Goal: Task Accomplishment & Management: Complete application form

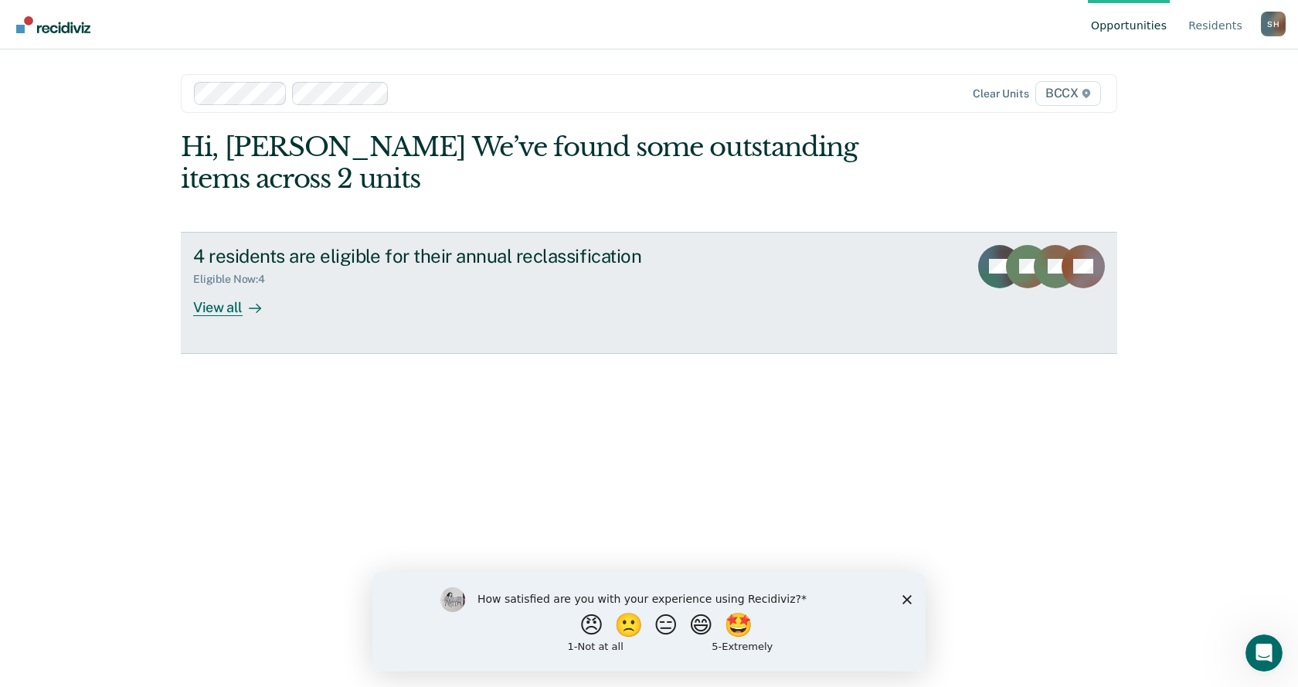
click at [230, 311] on div "View all" at bounding box center [236, 301] width 87 height 30
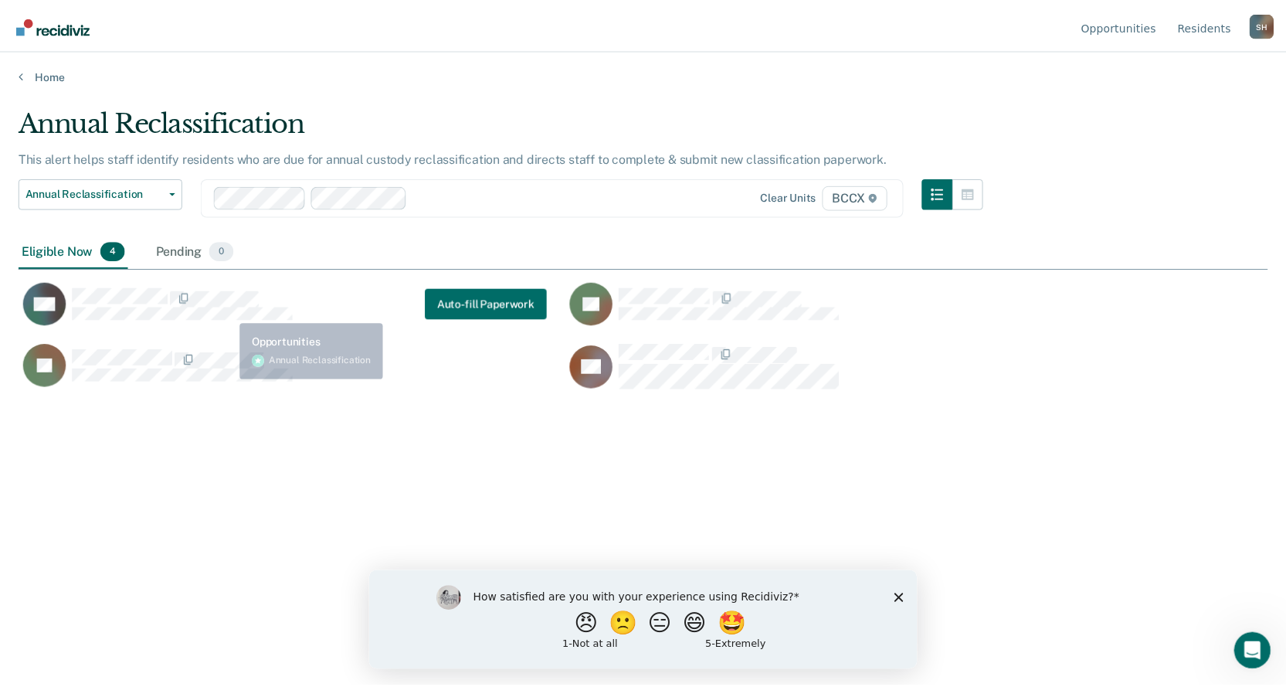
scroll to position [453, 1249]
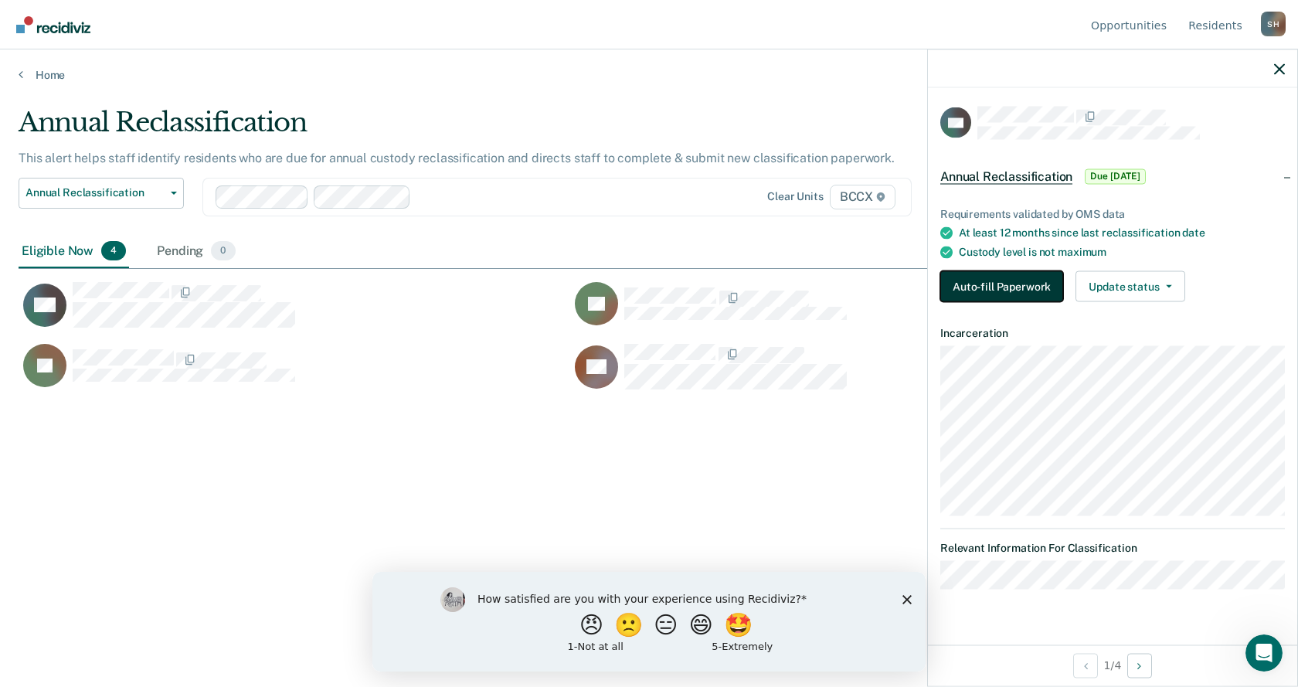
click at [999, 294] on button "Auto-fill Paperwork" at bounding box center [1001, 286] width 123 height 31
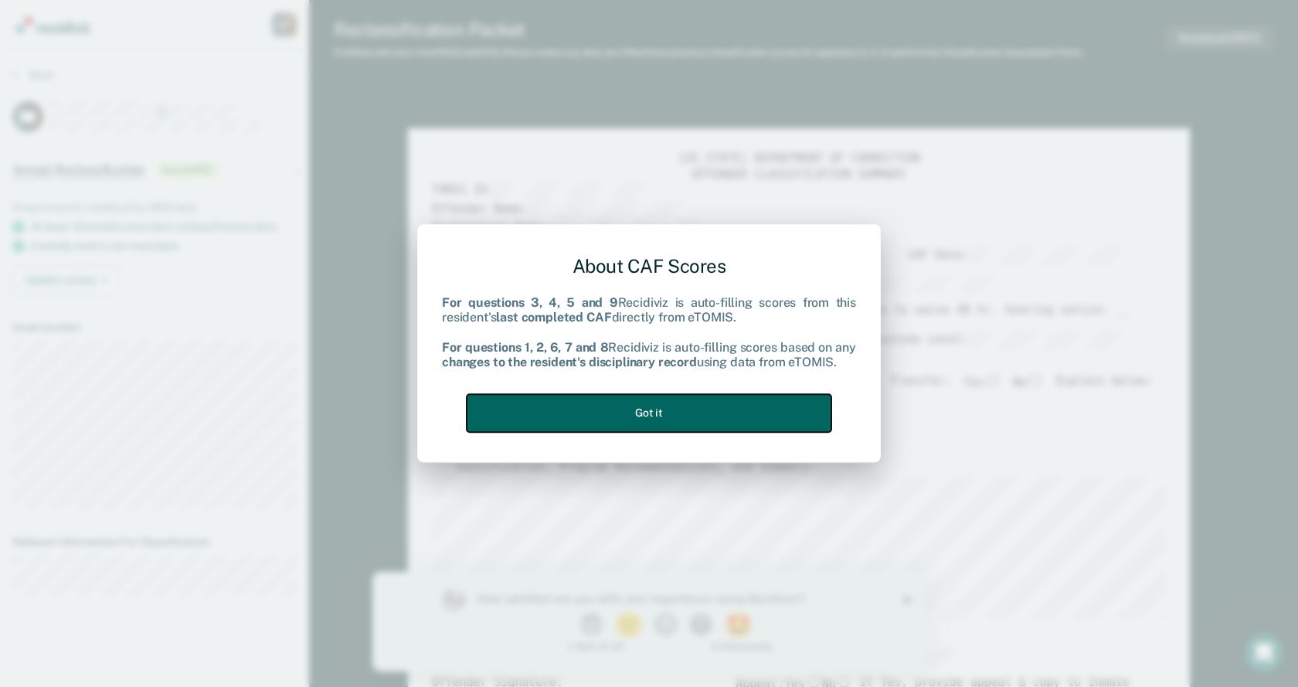
click at [645, 423] on button "Got it" at bounding box center [649, 413] width 365 height 38
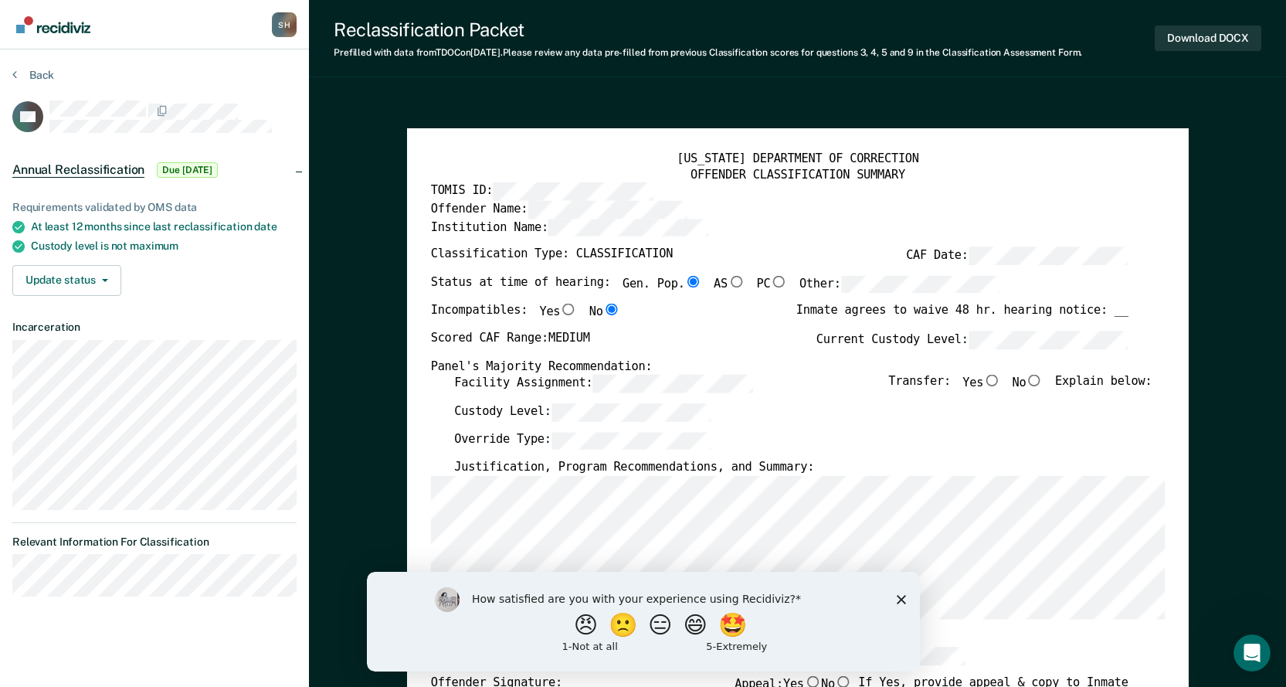
click at [901, 602] on icon "Close survey" at bounding box center [900, 598] width 9 height 9
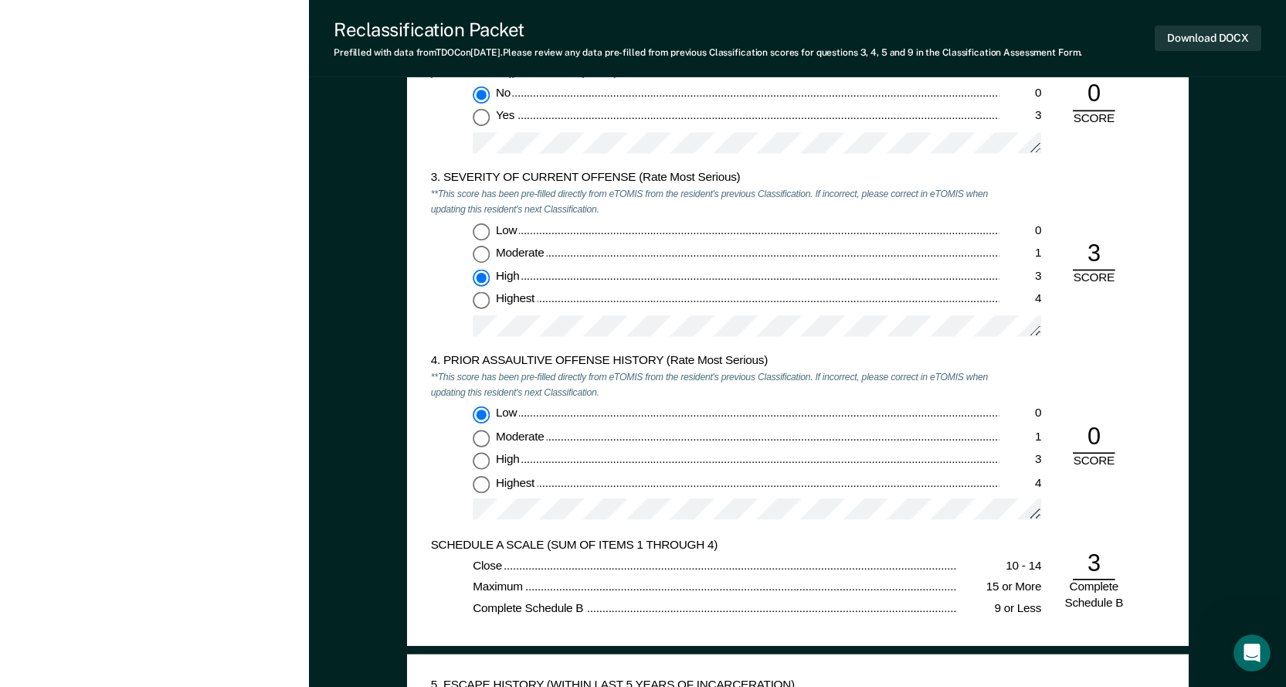
scroll to position [1622, 0]
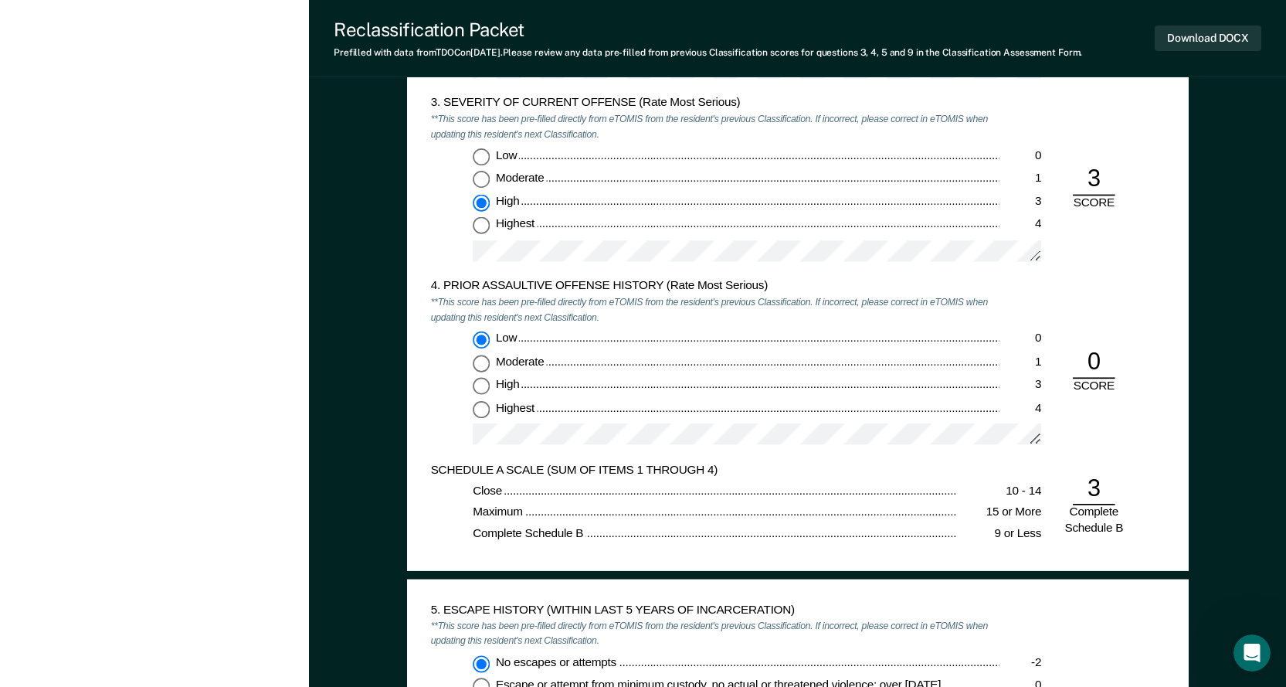
click at [1142, 288] on div "4. PRIOR ASSAULTIVE OFFENSE HISTORY (Rate Most Serious) **This score has been p…" at bounding box center [797, 371] width 735 height 183
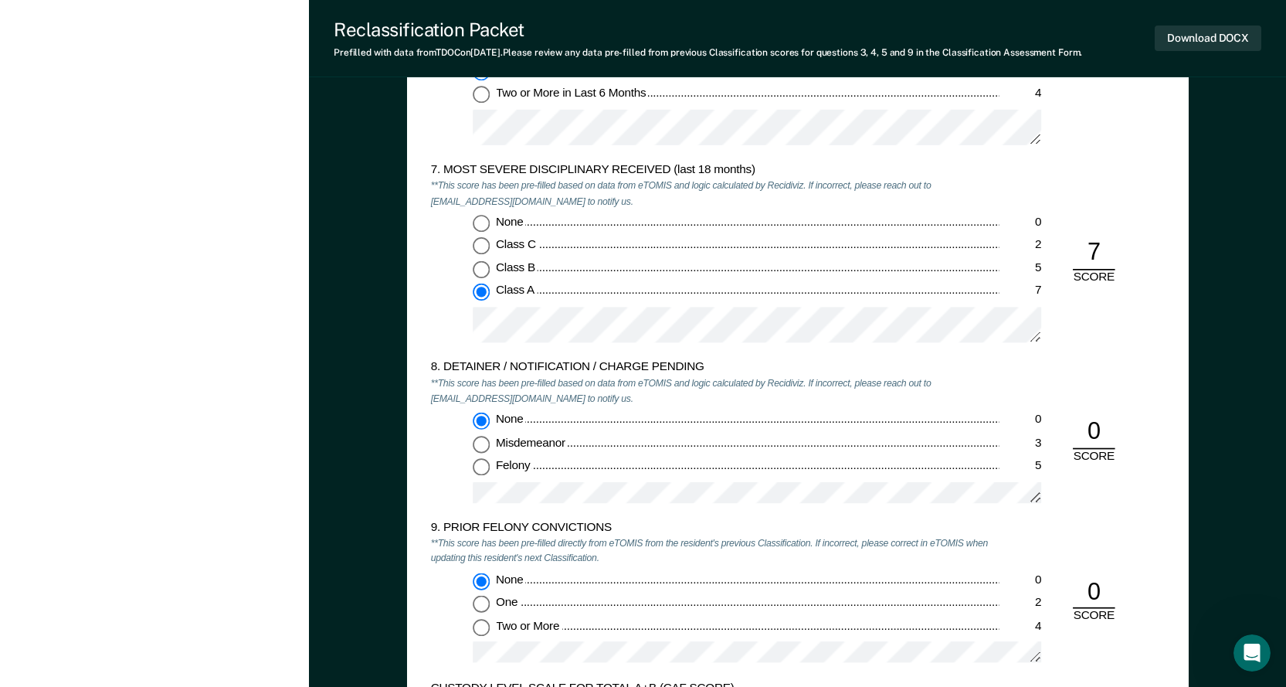
scroll to position [2549, 0]
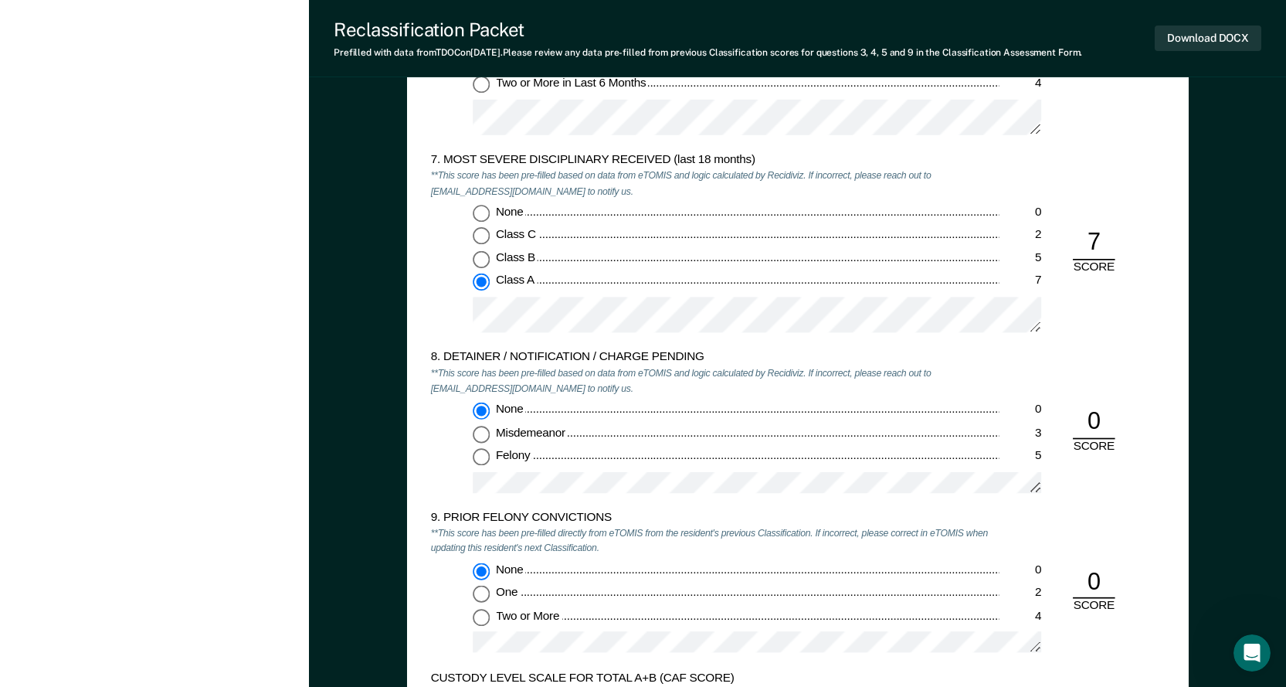
click at [857, 412] on div "None" at bounding box center [747, 409] width 504 height 15
click at [490, 412] on input "None 0" at bounding box center [481, 410] width 17 height 17
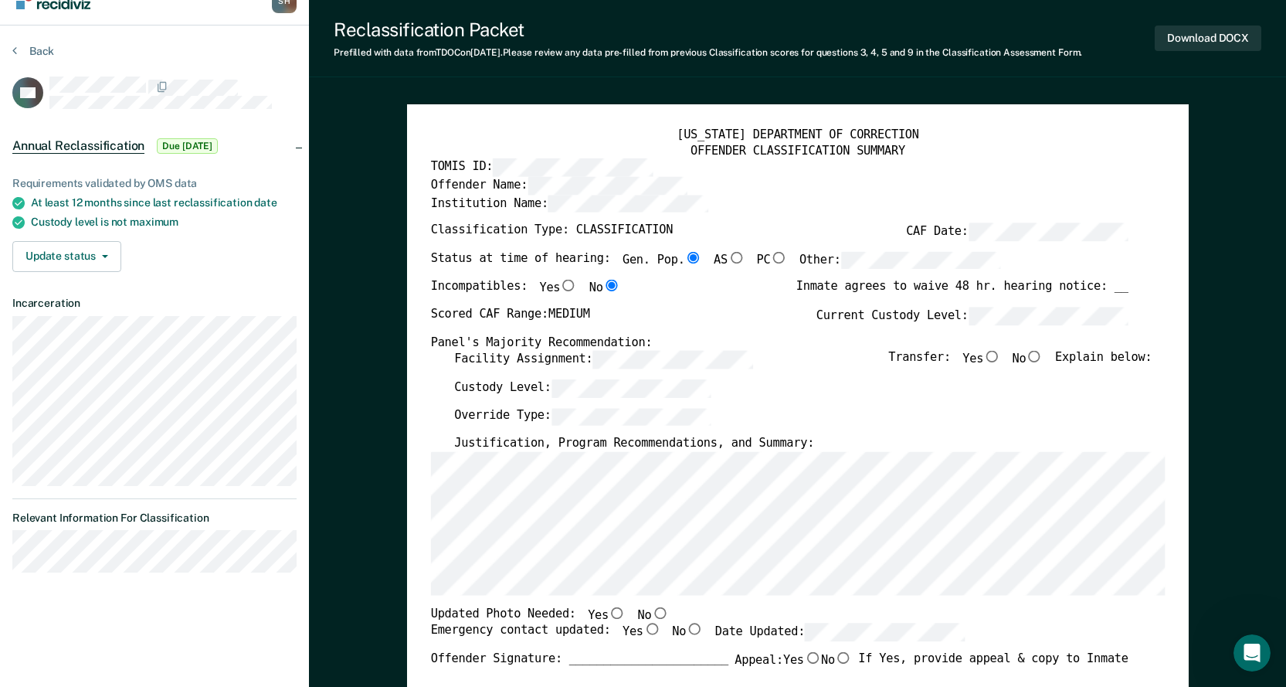
scroll to position [0, 0]
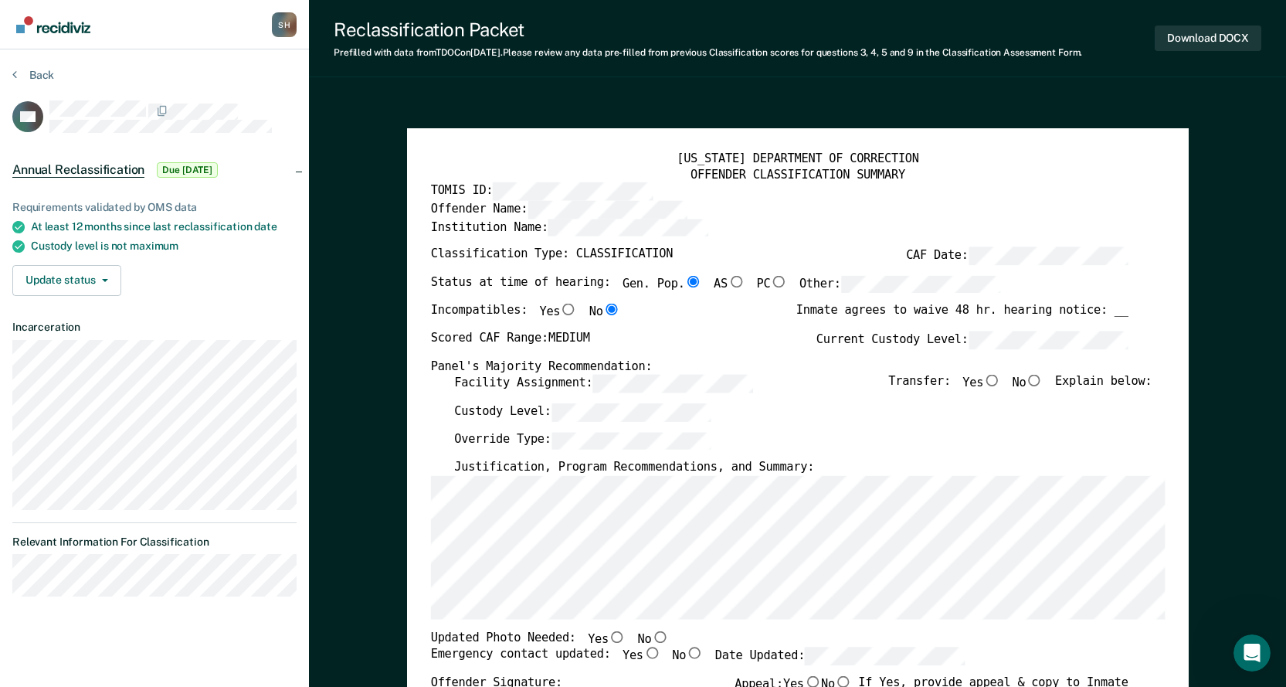
click at [759, 384] on div "Facility Assignment: Transfer: Yes No Explain below:" at bounding box center [803, 389] width 698 height 29
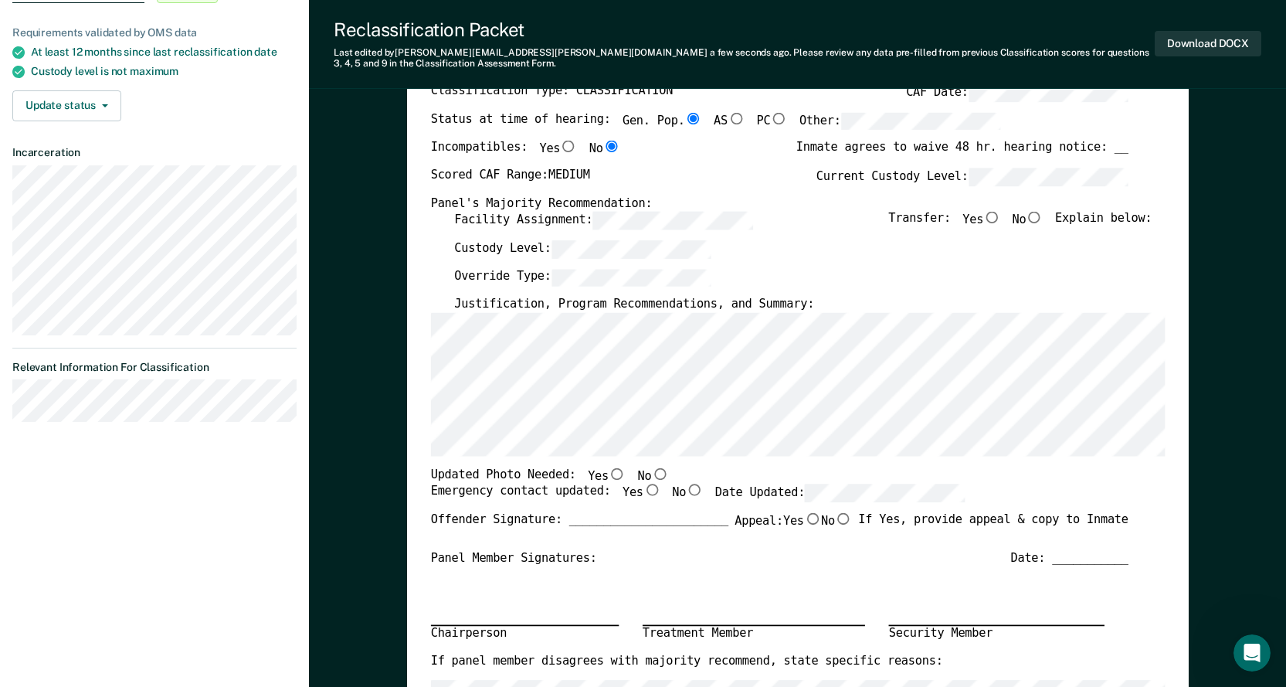
scroll to position [212, 0]
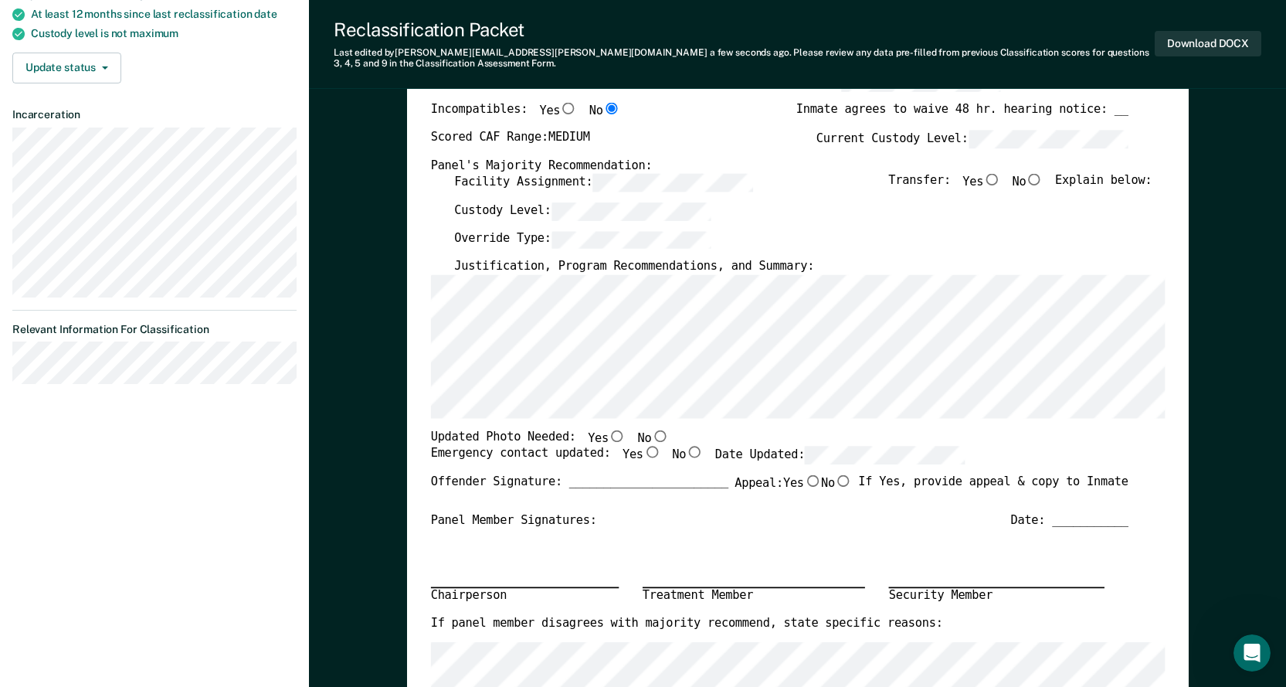
click at [651, 438] on input "No" at bounding box center [659, 435] width 17 height 12
type textarea "x"
radio input "true"
click at [643, 457] on input "Yes" at bounding box center [651, 452] width 17 height 12
type textarea "x"
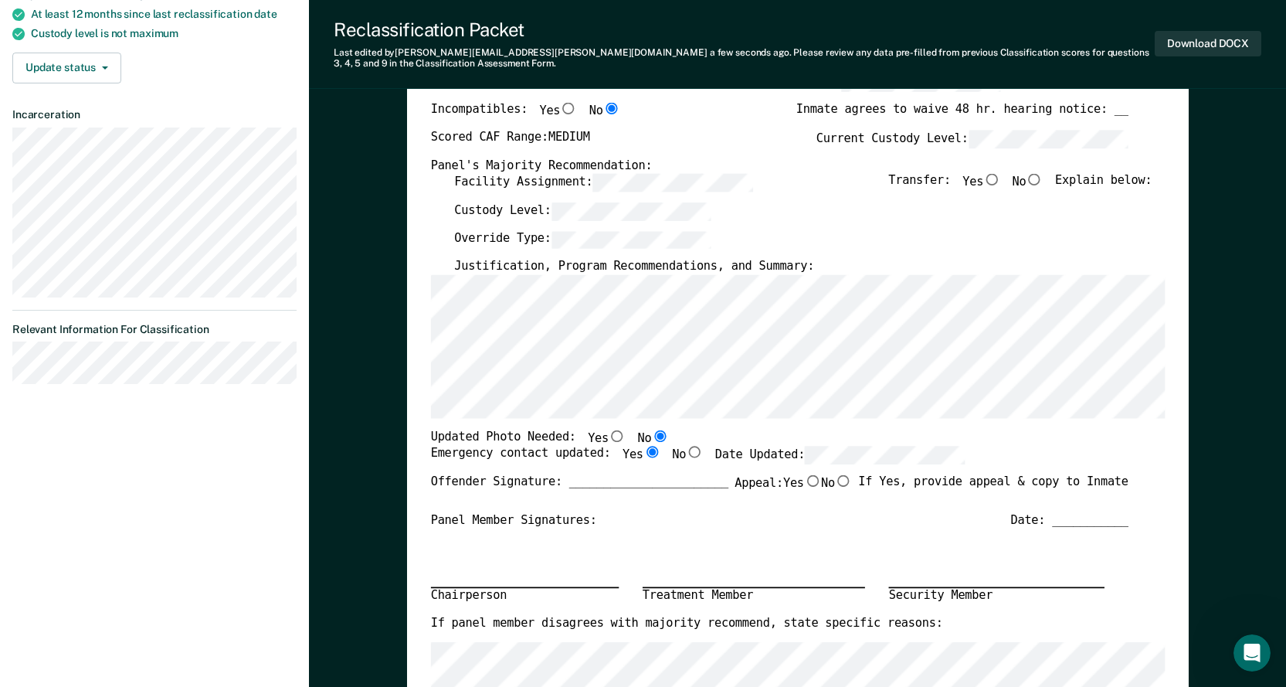
radio input "true"
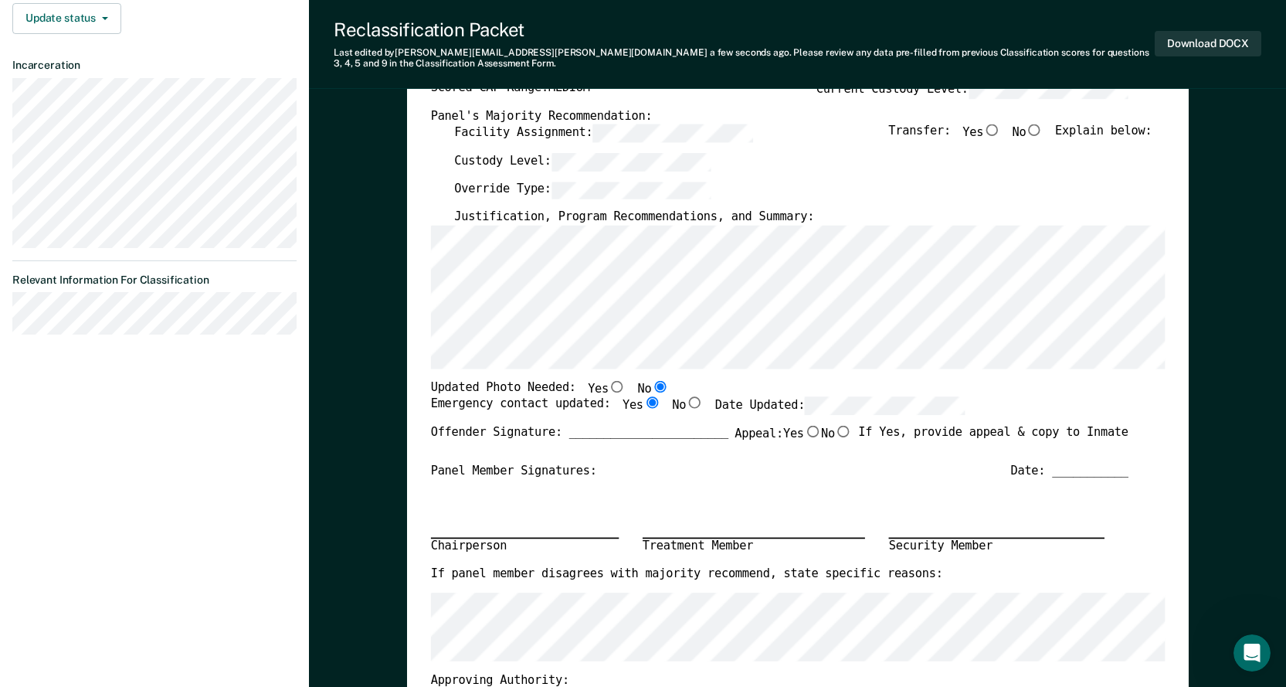
scroll to position [290, 0]
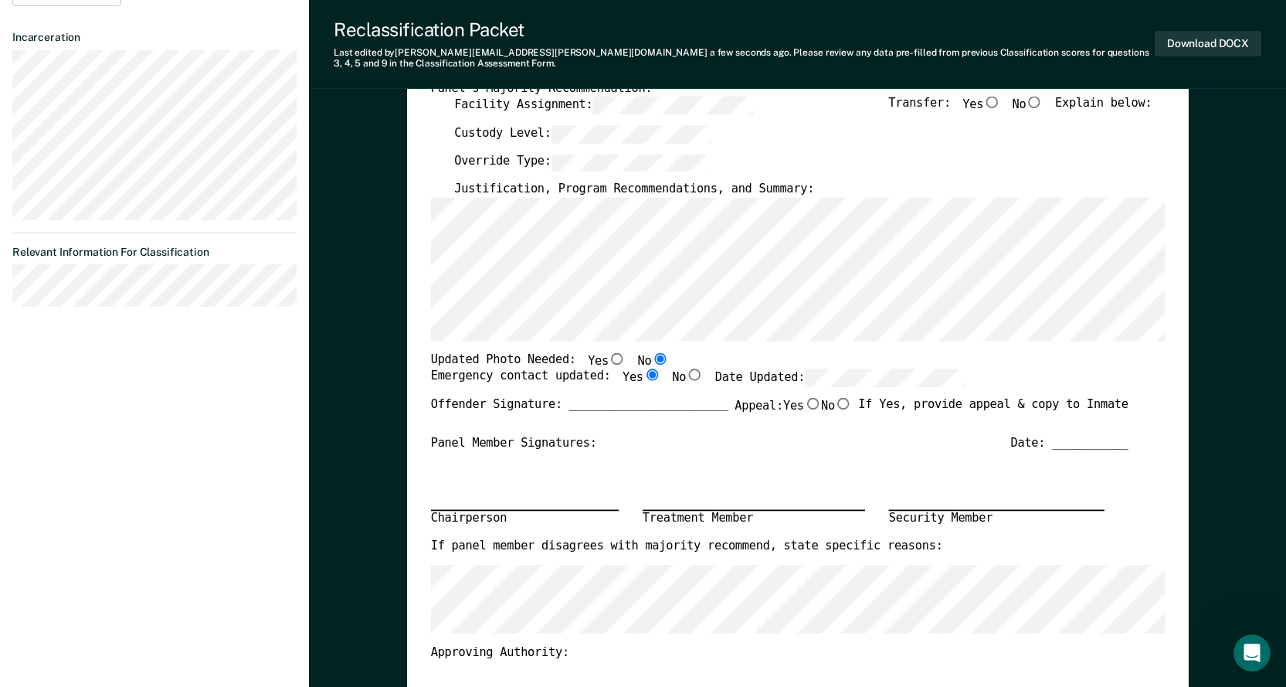
click at [872, 448] on div "Panel Member Signatures: Date: ___________" at bounding box center [779, 442] width 698 height 15
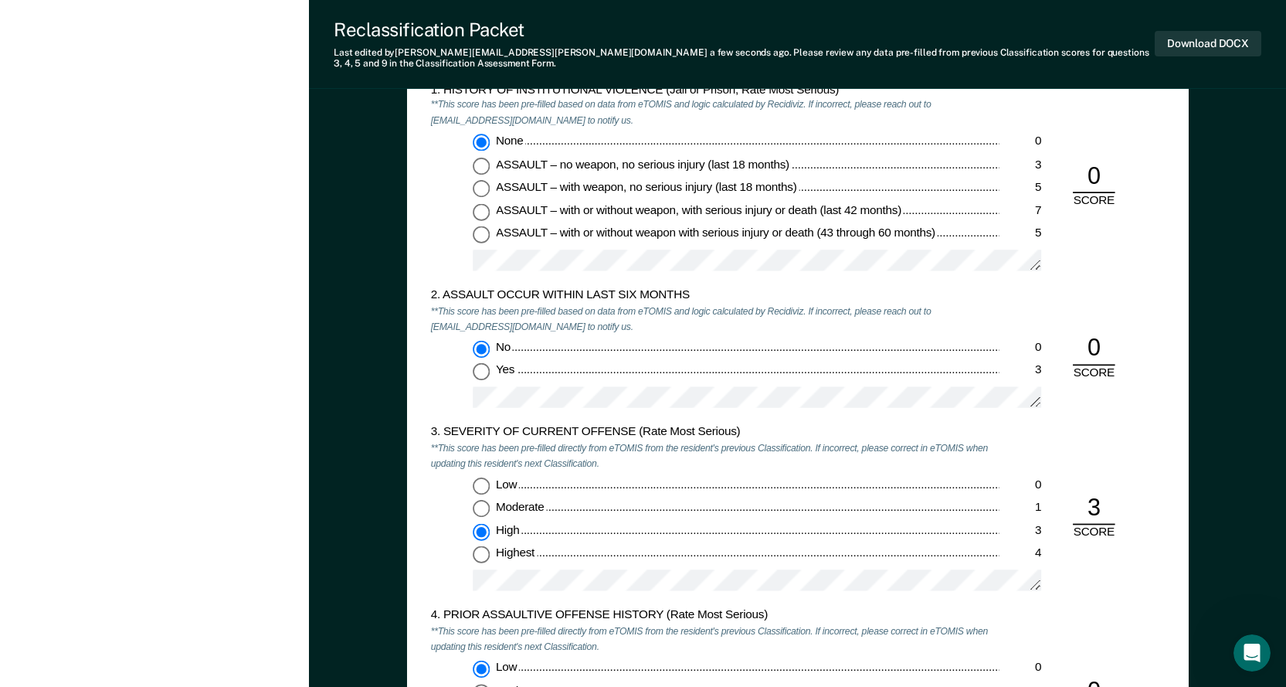
scroll to position [1448, 0]
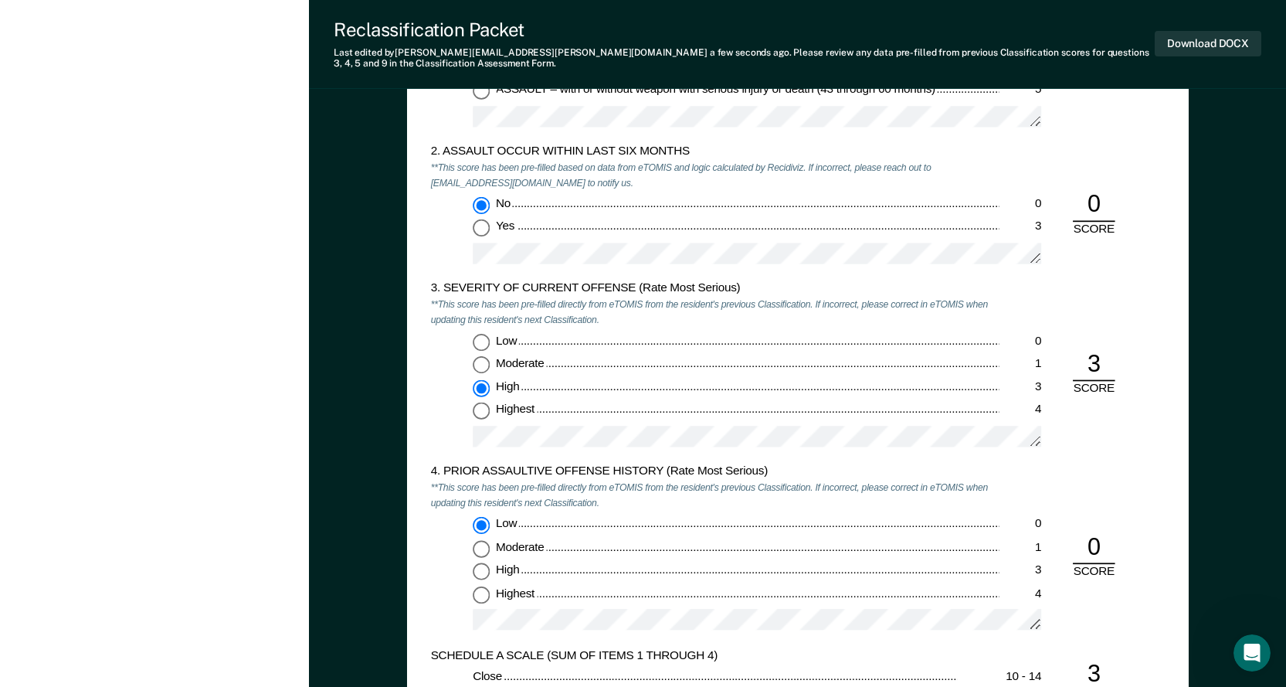
click at [854, 480] on div "4. PRIOR ASSAULTIVE OFFENSE HISTORY (Rate Most Serious) **This score has been p…" at bounding box center [714, 555] width 569 height 183
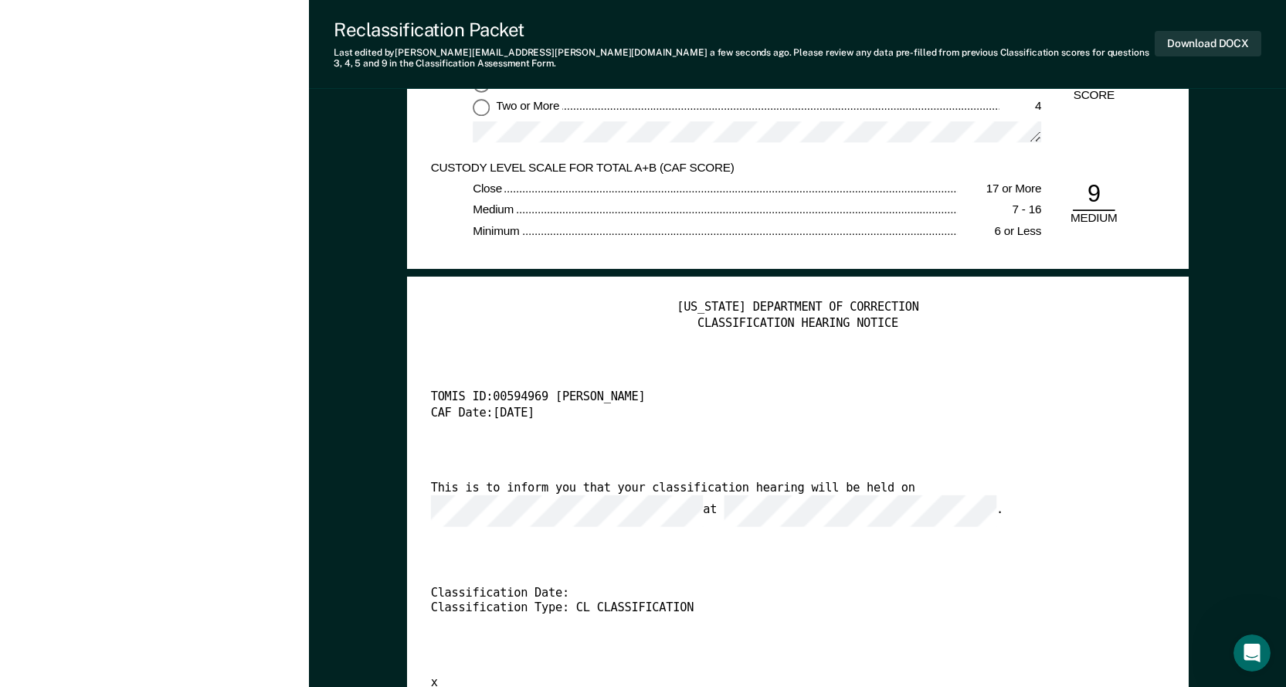
scroll to position [3148, 0]
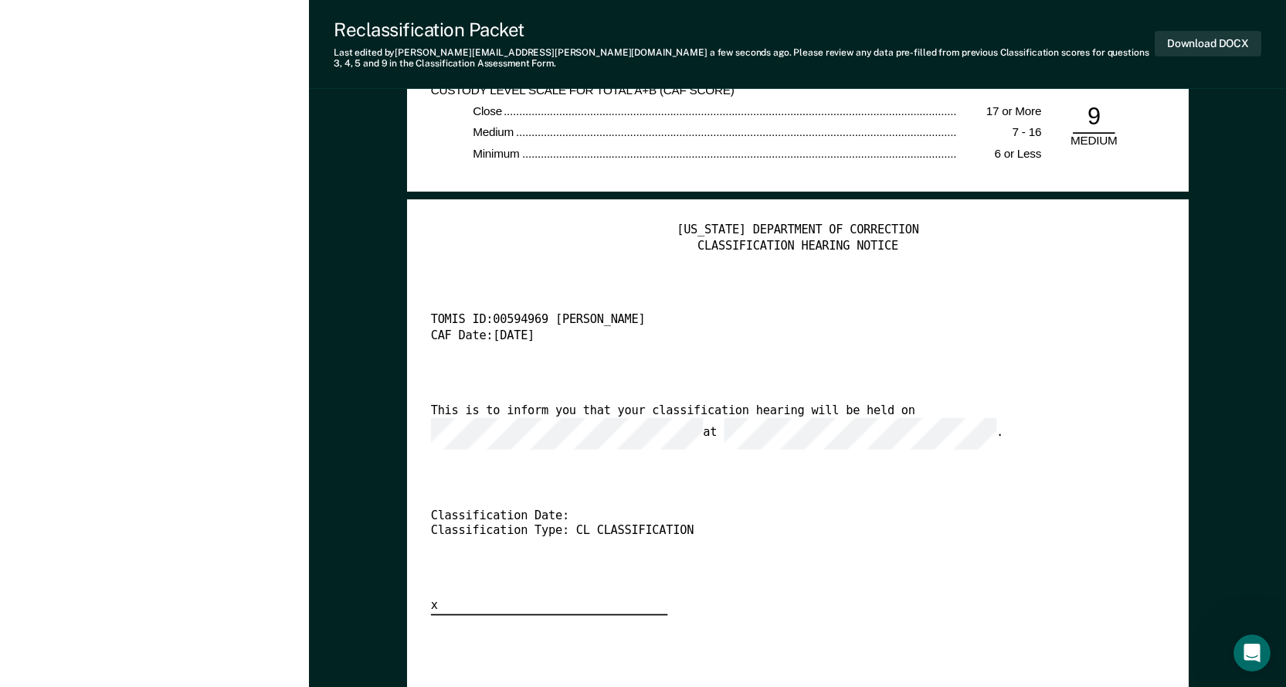
click at [665, 458] on div "[US_STATE] DEPARTMENT OF CORRECTION CLASSIFICATION HEARING NOTICE TOMIS ID: 005…" at bounding box center [797, 419] width 735 height 392
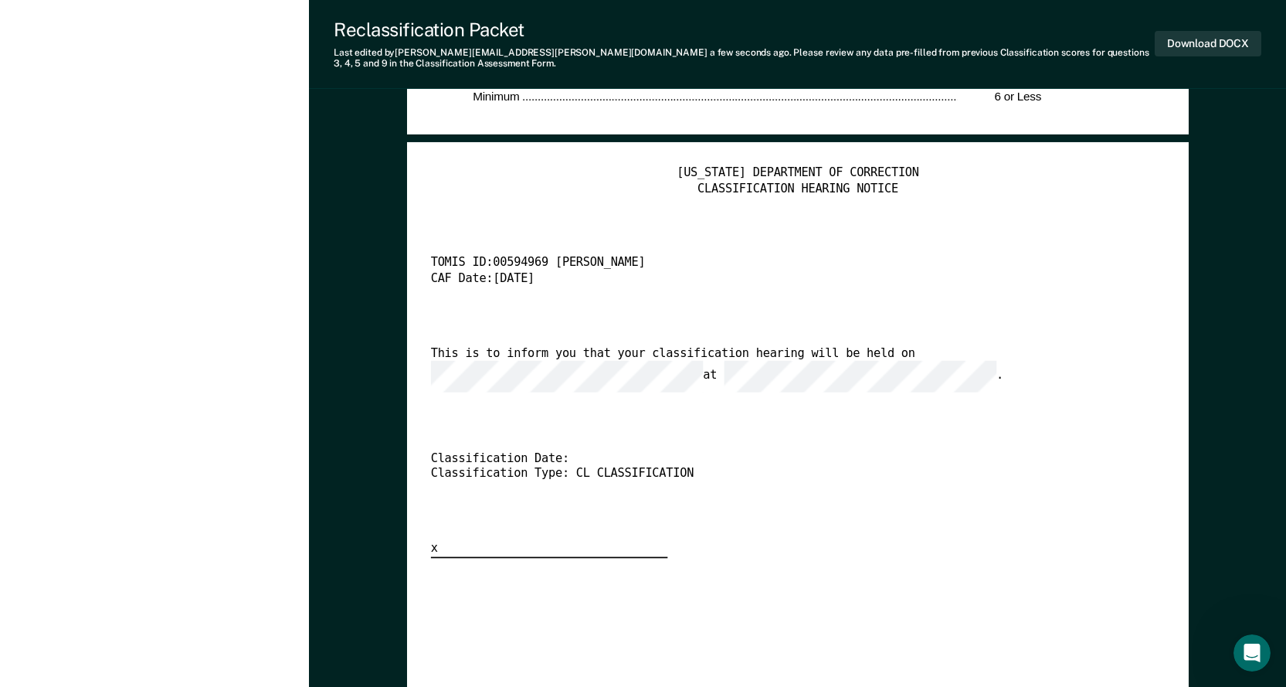
scroll to position [3116, 0]
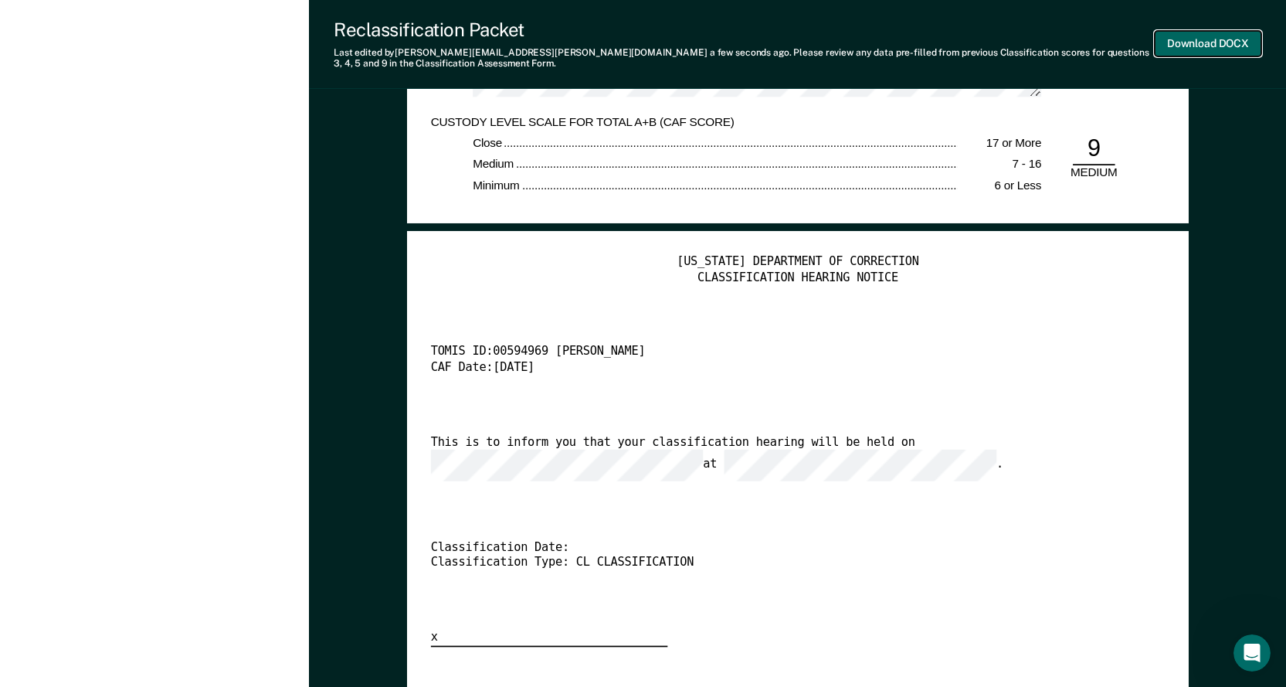
click at [1217, 49] on button "Download DOCX" at bounding box center [1208, 43] width 107 height 25
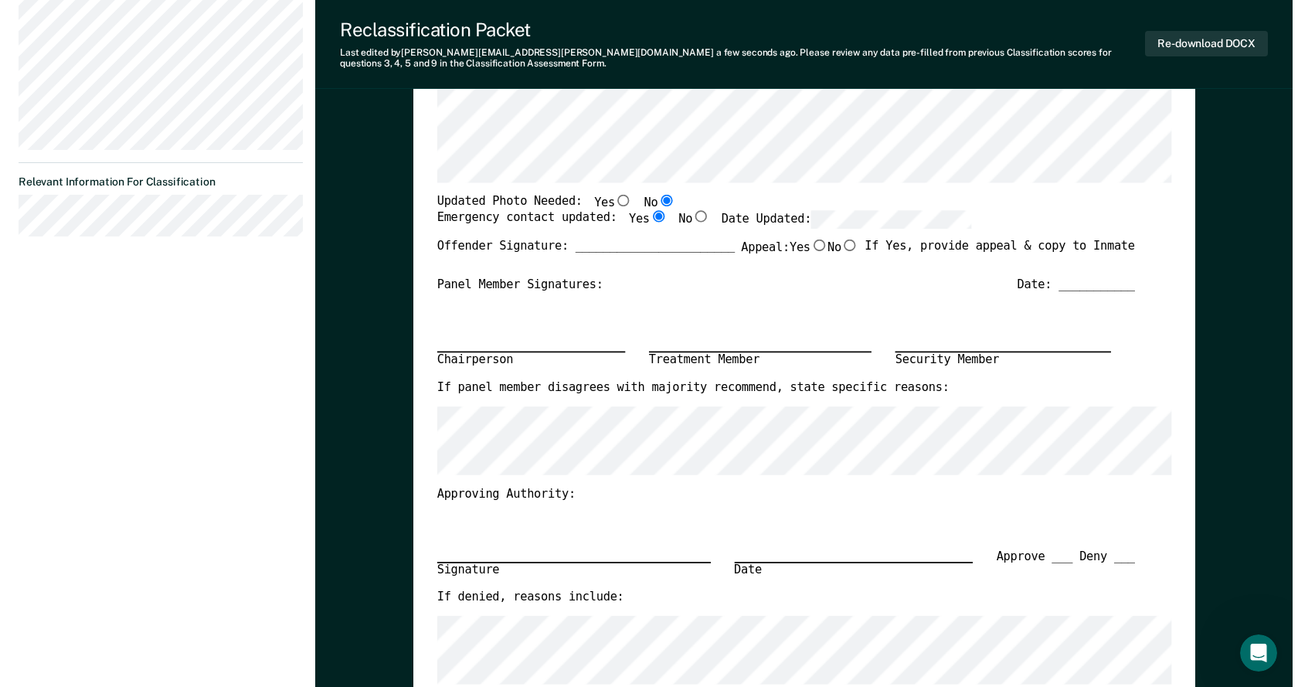
scroll to position [0, 0]
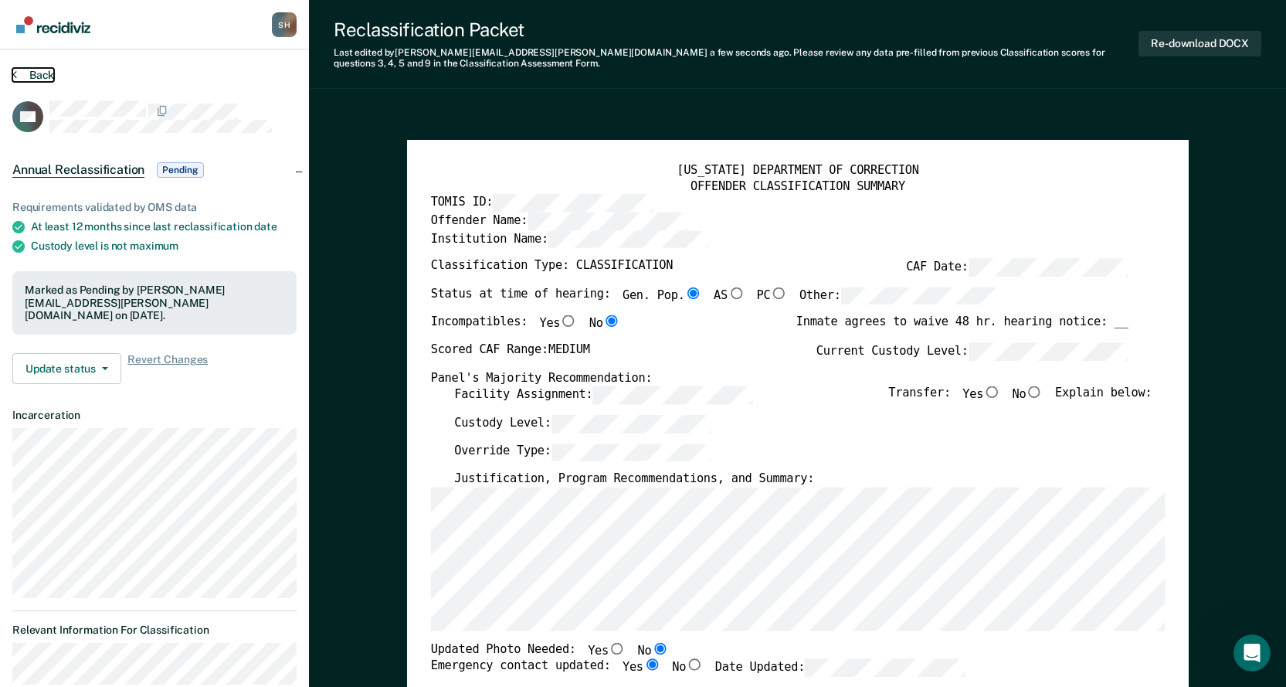
click at [38, 77] on button "Back" at bounding box center [33, 75] width 42 height 14
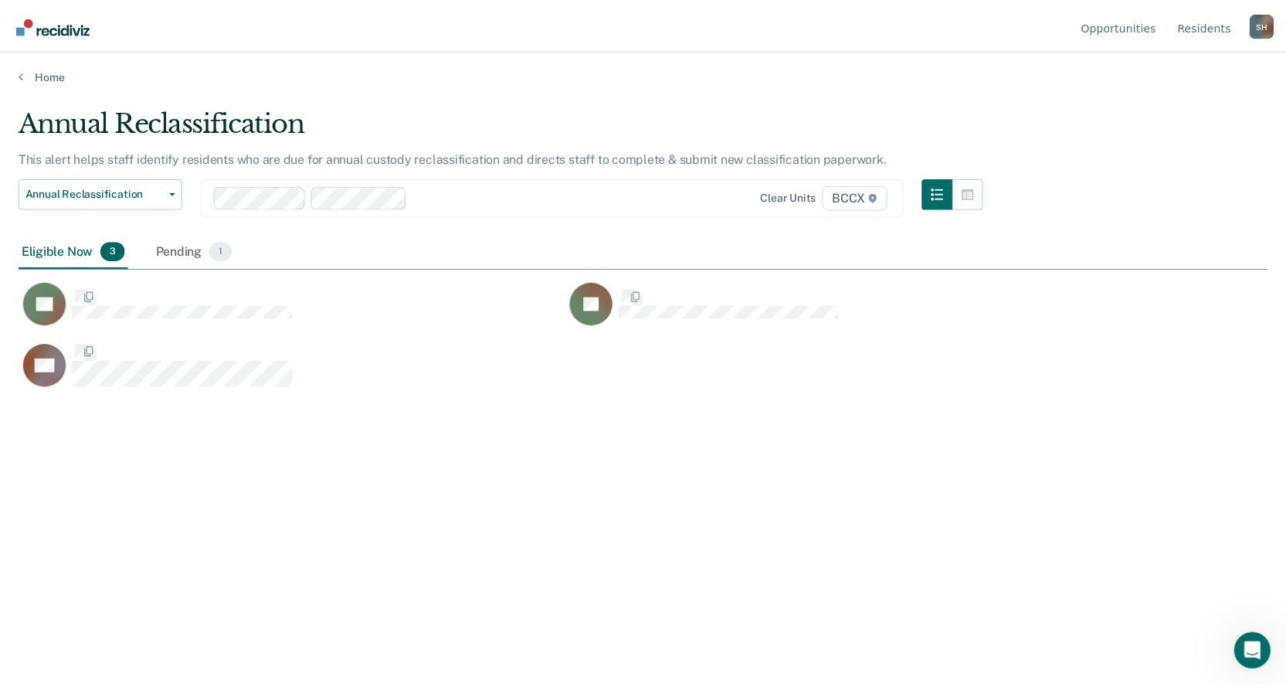
scroll to position [453, 1249]
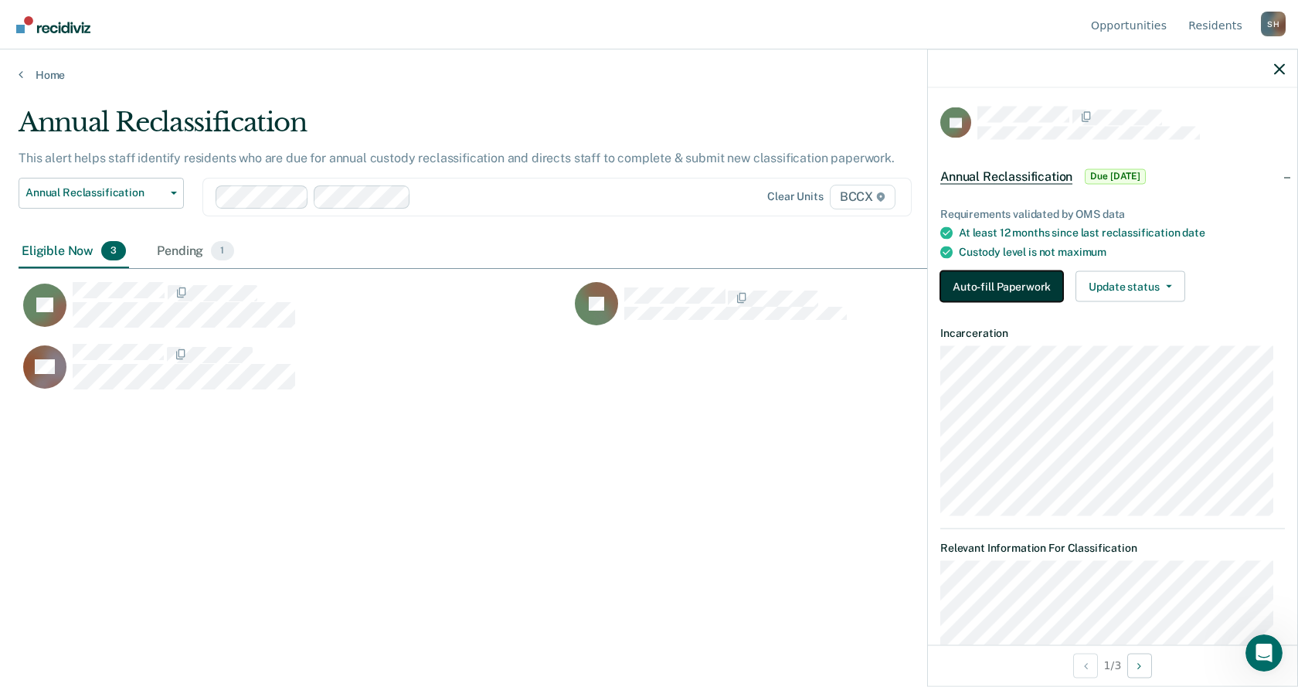
click at [996, 274] on button "Auto-fill Paperwork" at bounding box center [1001, 286] width 123 height 31
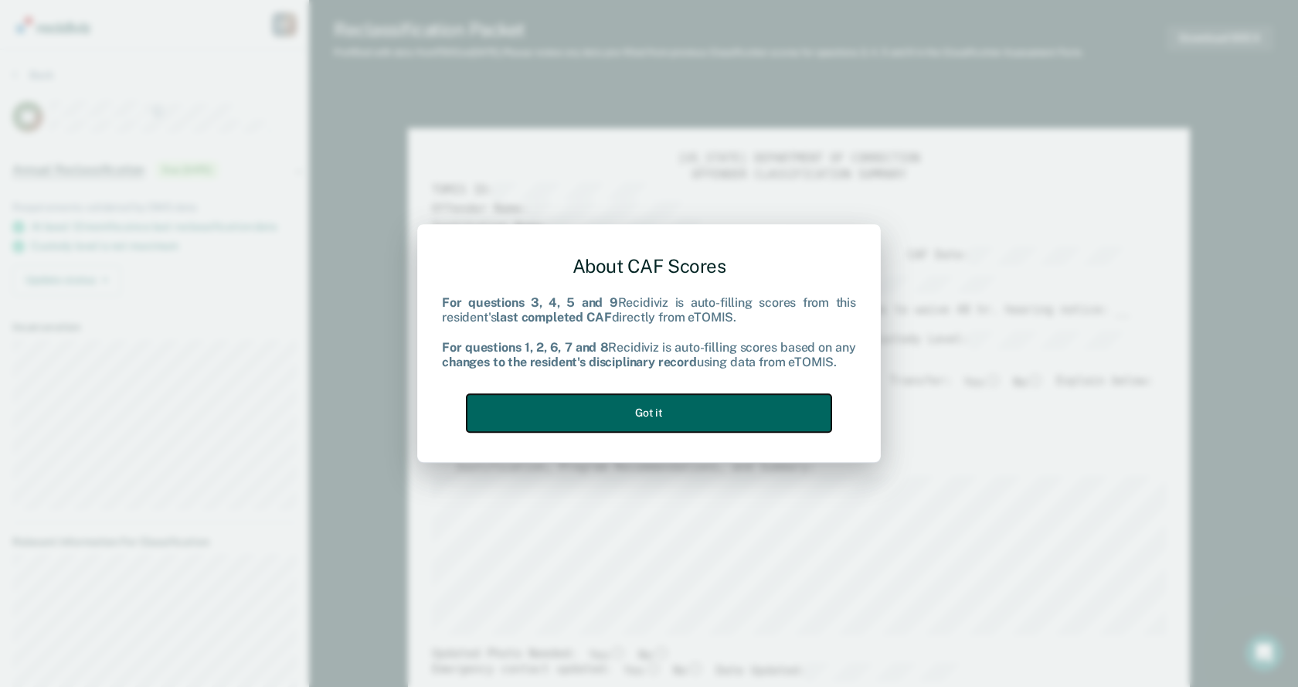
click at [690, 405] on button "Got it" at bounding box center [649, 413] width 365 height 38
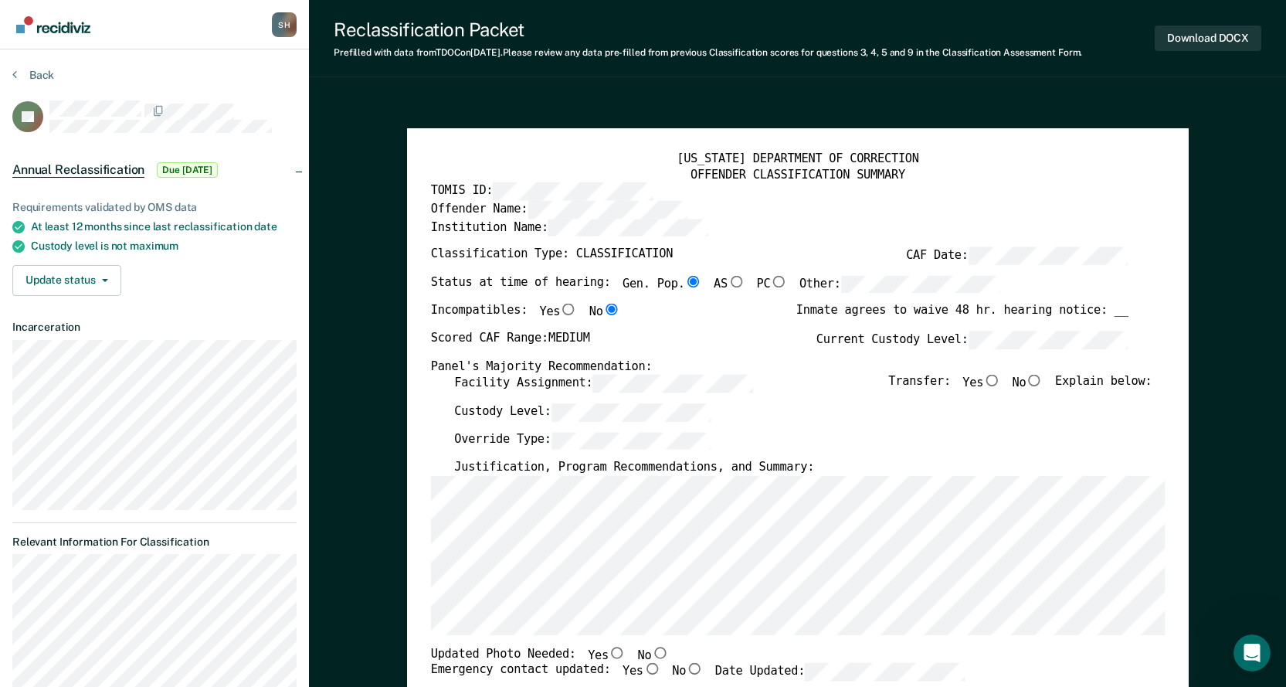
scroll to position [77, 0]
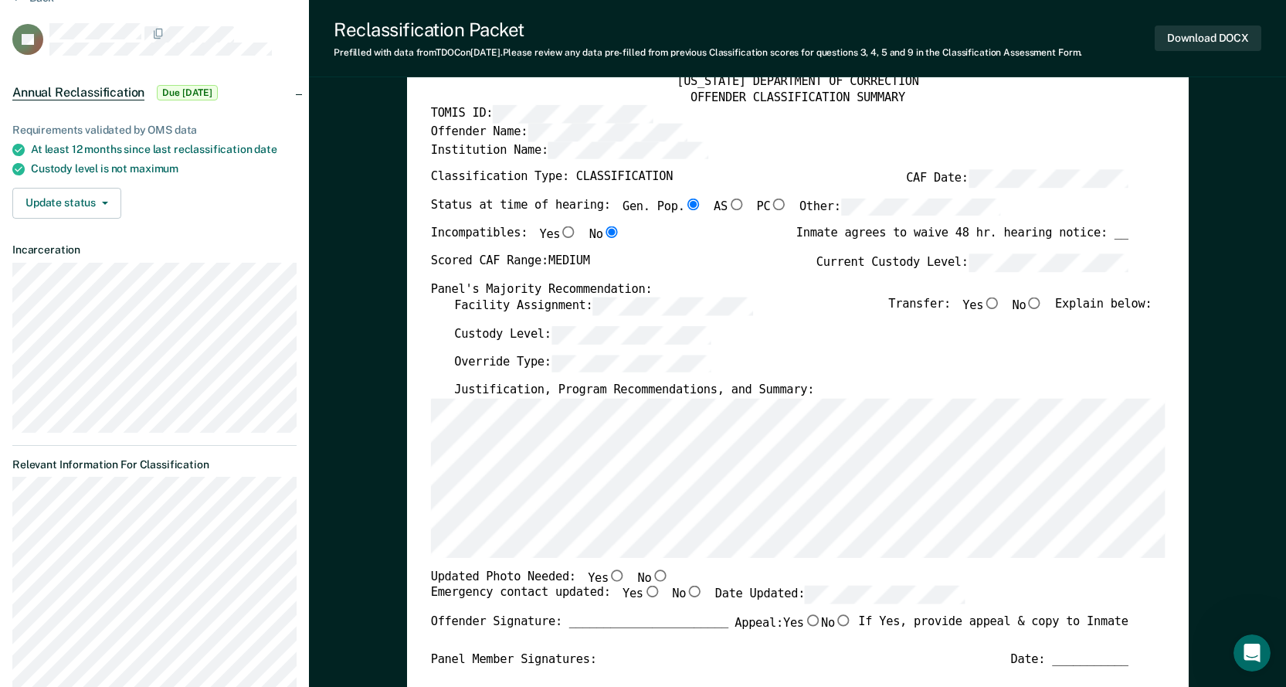
click at [1041, 305] on input "No" at bounding box center [1034, 303] width 17 height 12
type textarea "x"
radio input "true"
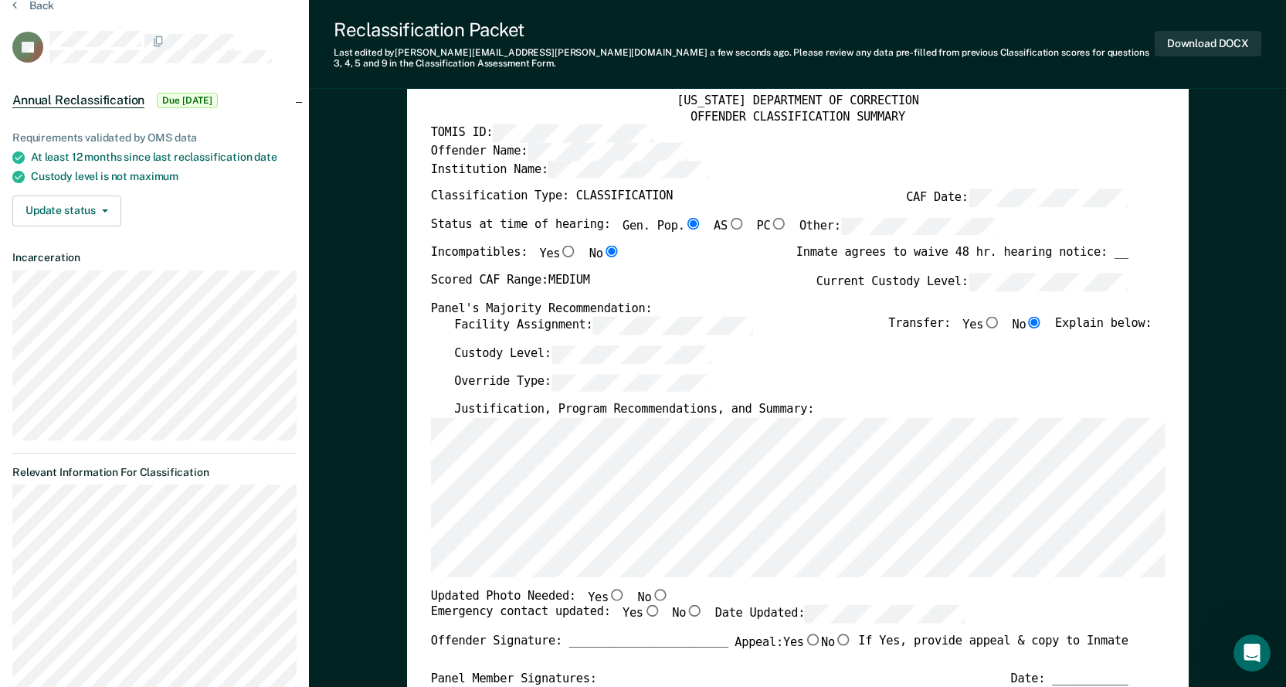
scroll to position [101, 0]
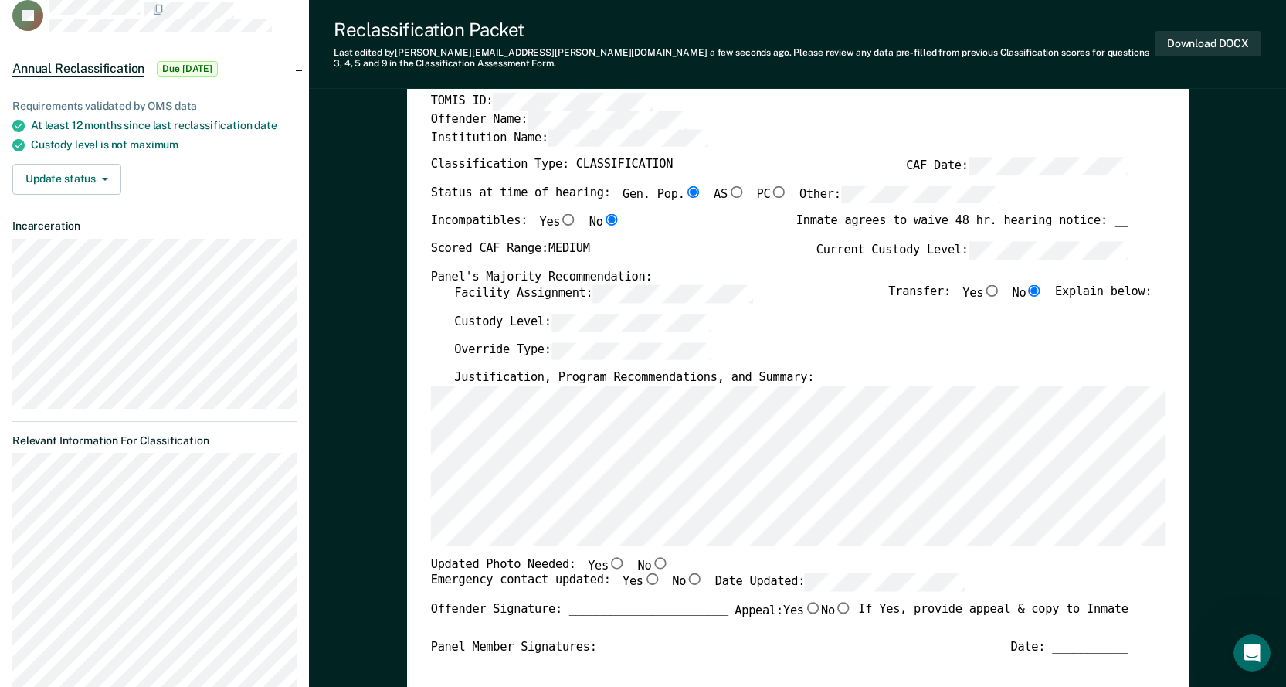
click at [786, 330] on div "Custody Level:" at bounding box center [803, 327] width 698 height 29
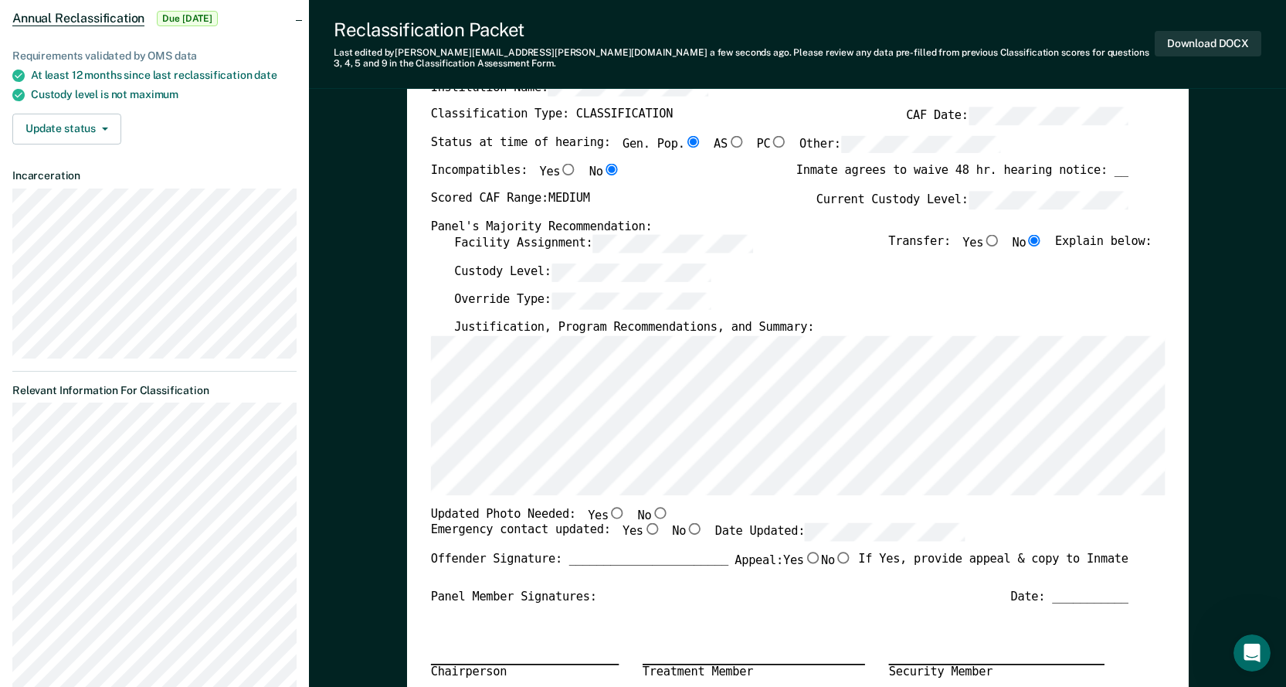
scroll to position [178, 0]
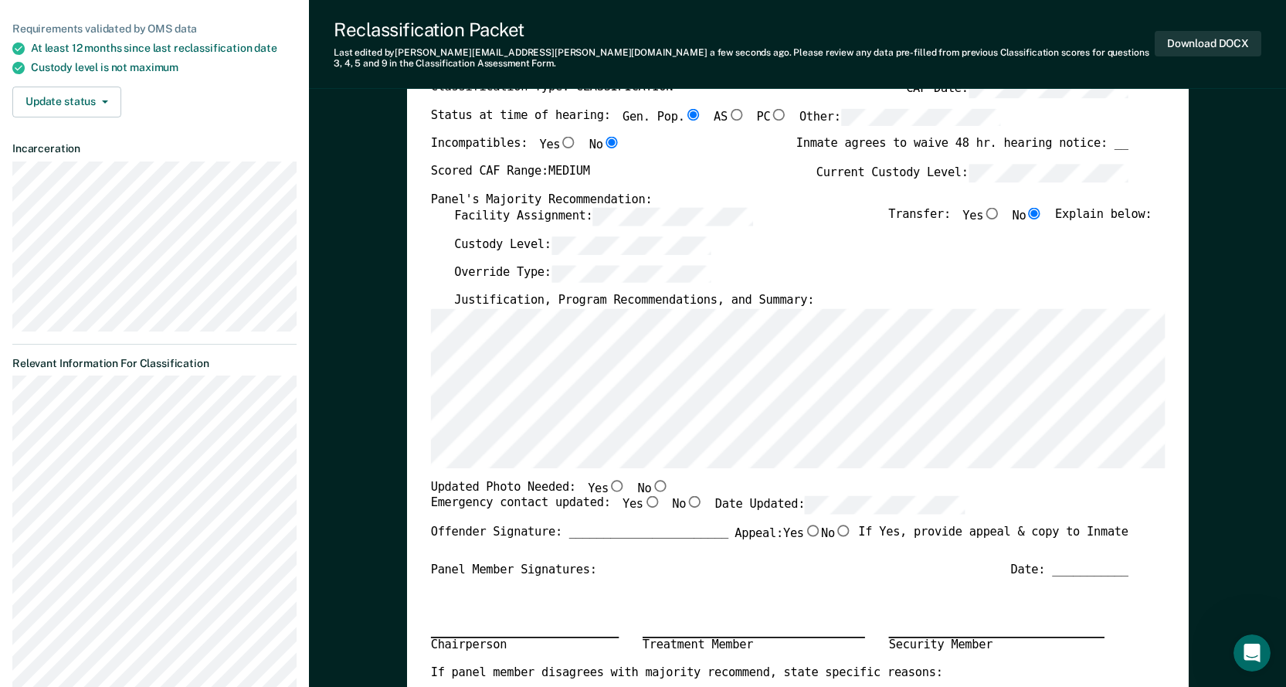
click at [796, 267] on div "Override Type:" at bounding box center [803, 278] width 698 height 29
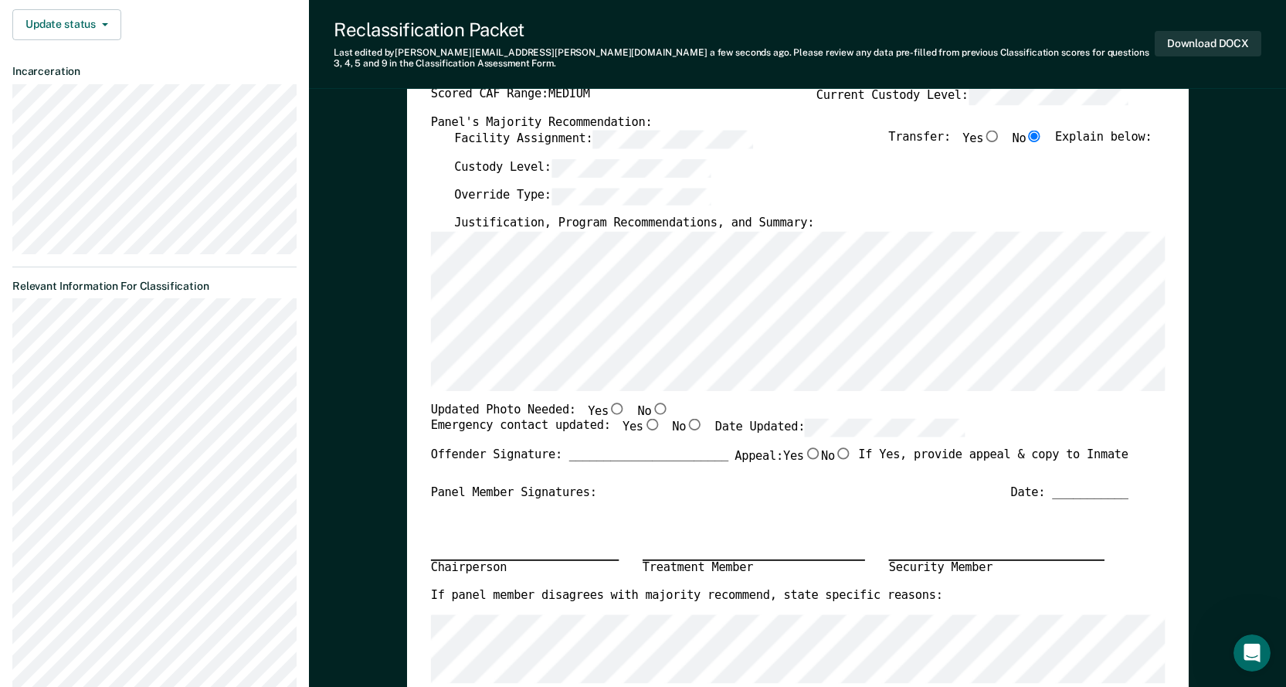
click at [651, 409] on input "No" at bounding box center [659, 408] width 17 height 12
type textarea "x"
radio input "true"
click at [643, 425] on input "Yes" at bounding box center [651, 425] width 17 height 12
type textarea "x"
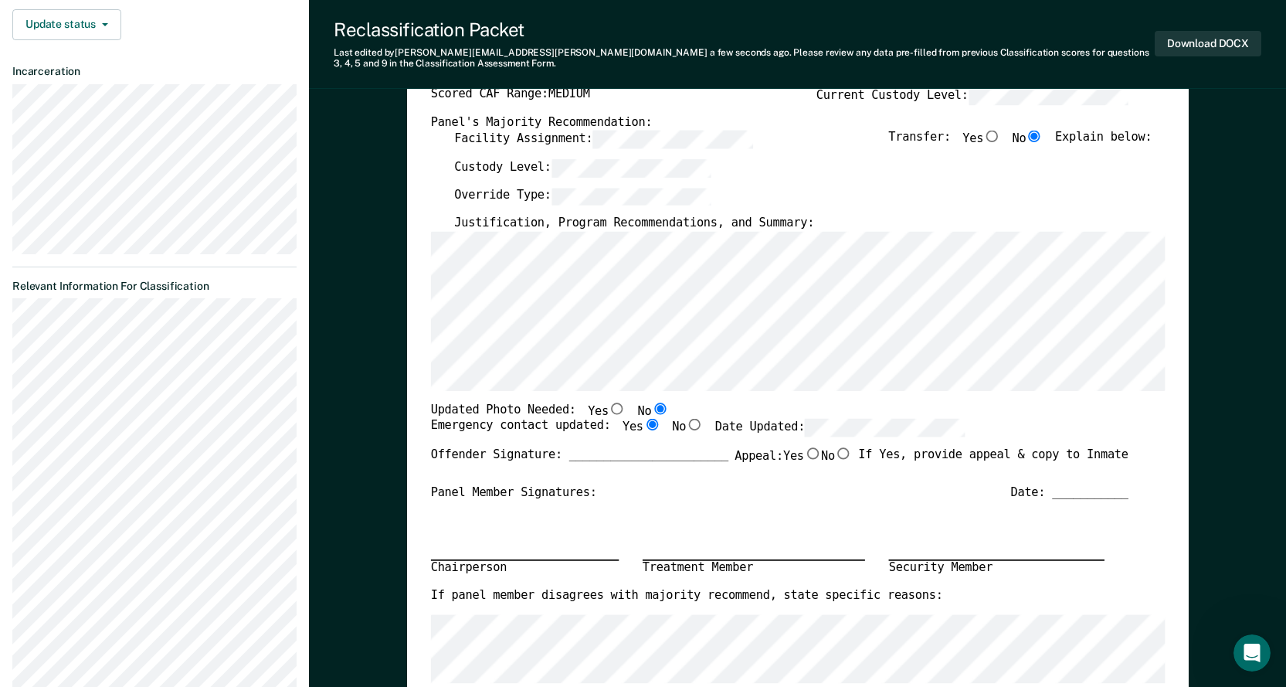
radio input "true"
click at [872, 407] on div "Updated Photo Needed: Yes No" at bounding box center [779, 410] width 698 height 17
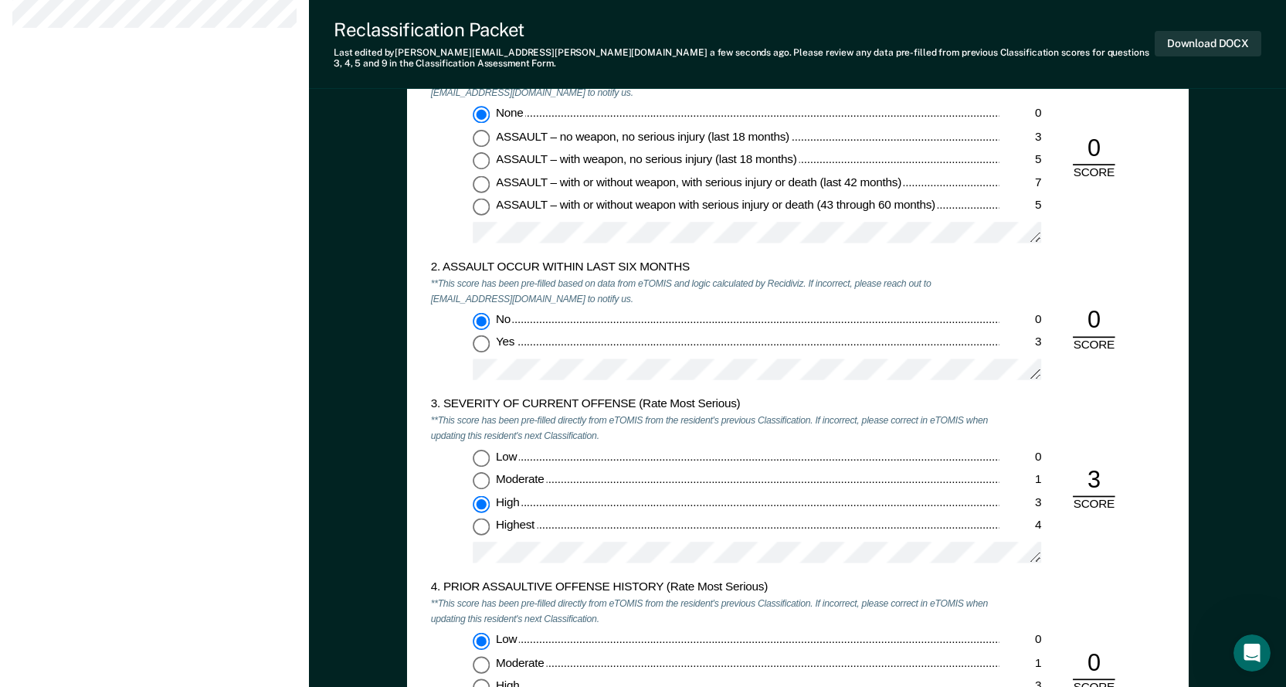
scroll to position [1414, 0]
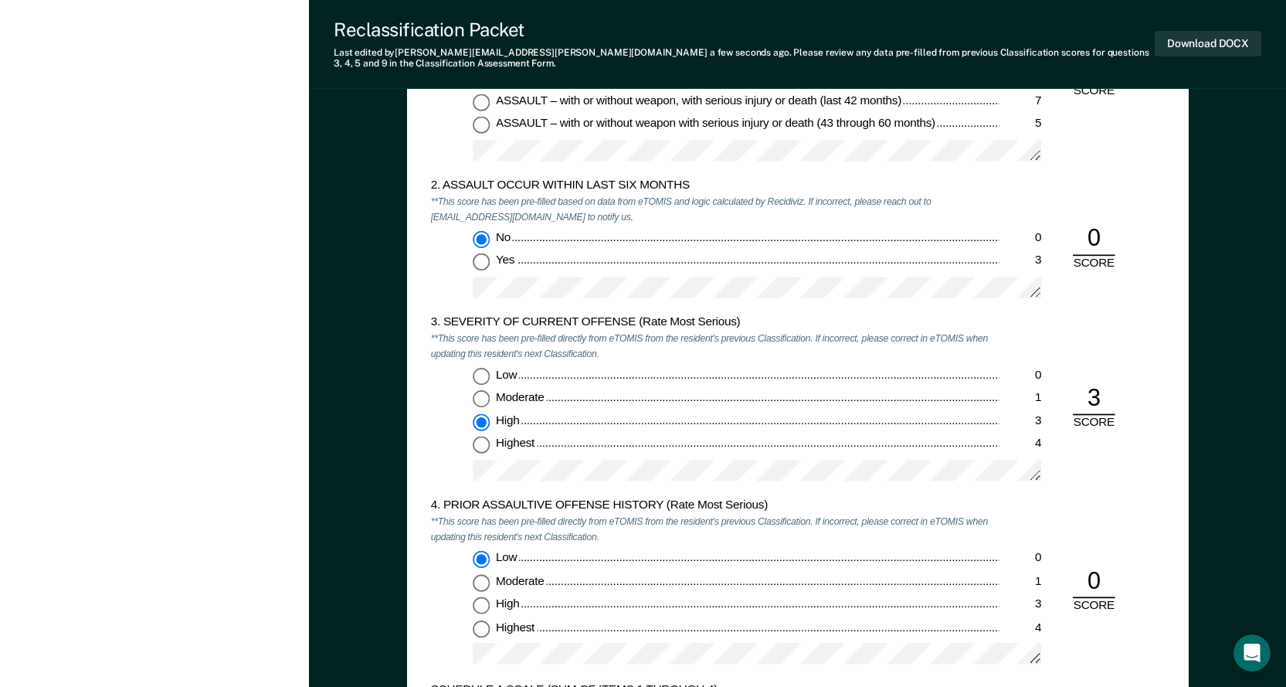
click at [1057, 341] on div "3. SEVERITY OF CURRENT OFFENSE (Rate Most Serious) **This score has been pre-fi…" at bounding box center [797, 406] width 735 height 183
click at [1122, 483] on div "3. SEVERITY OF CURRENT OFFENSE (Rate Most Serious) **This score has been pre-fi…" at bounding box center [797, 406] width 735 height 183
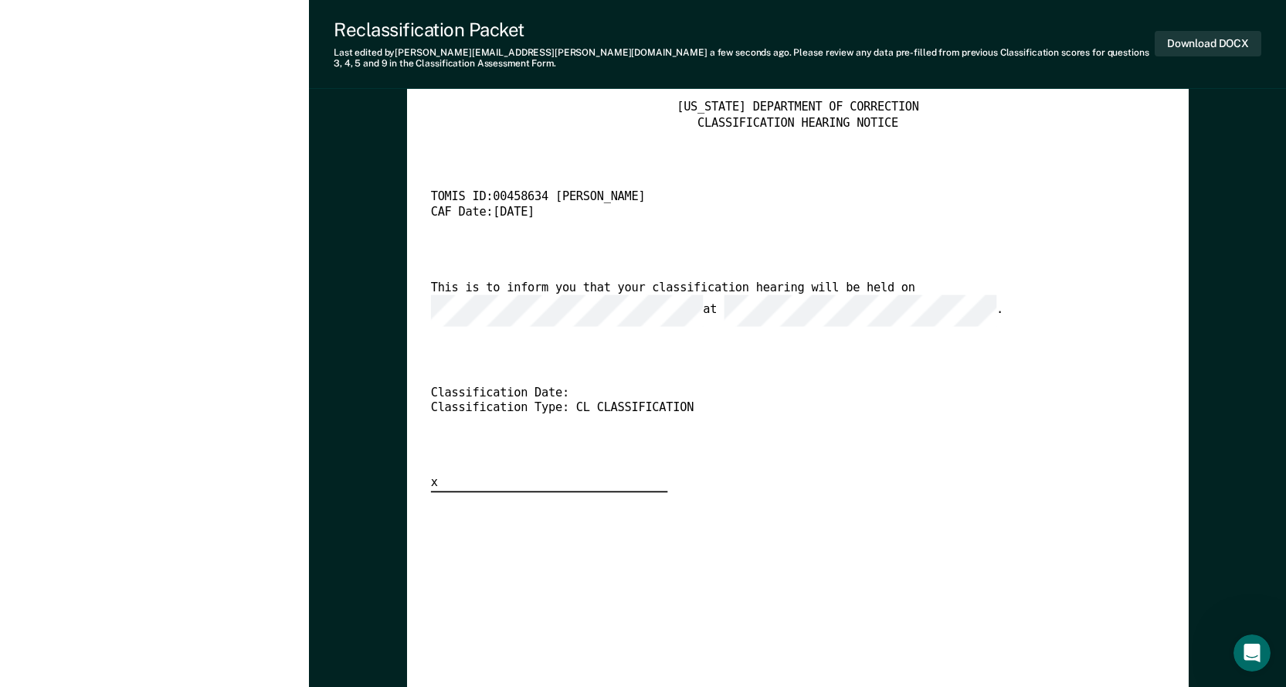
scroll to position [3346, 0]
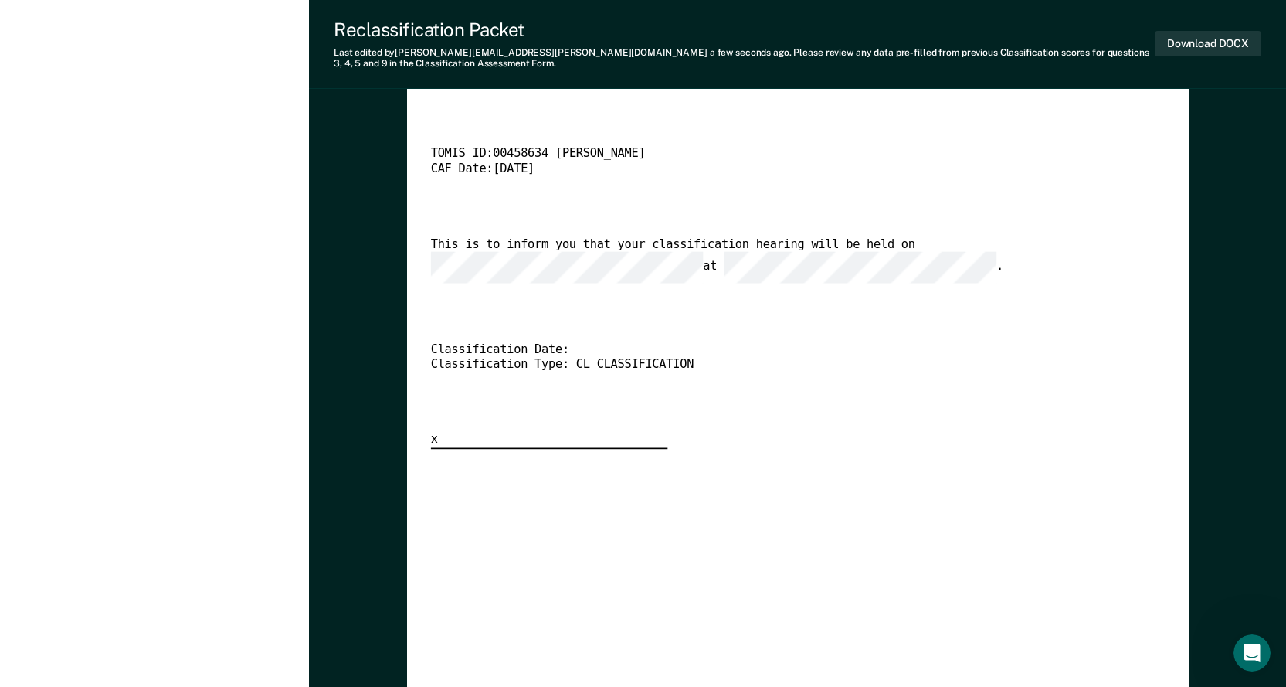
click at [758, 317] on div "[US_STATE] DEPARTMENT OF CORRECTION CLASSIFICATION HEARING NOTICE TOMIS ID: 004…" at bounding box center [797, 253] width 735 height 392
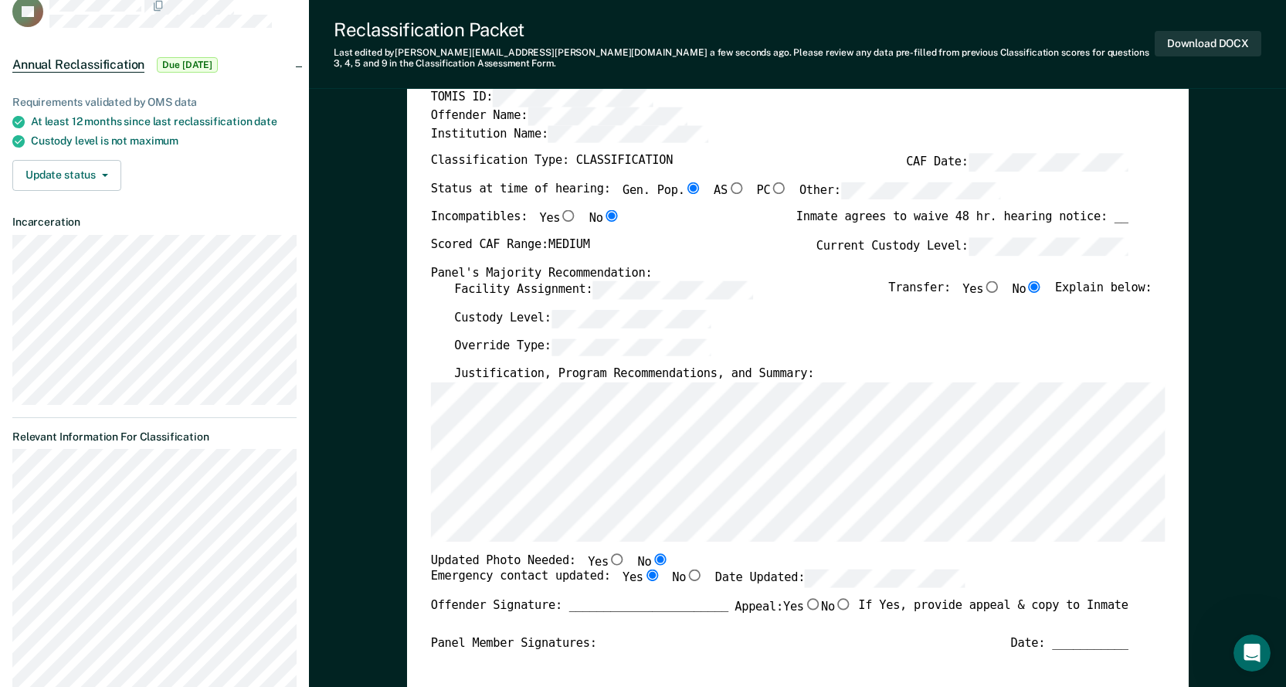
scroll to position [232, 0]
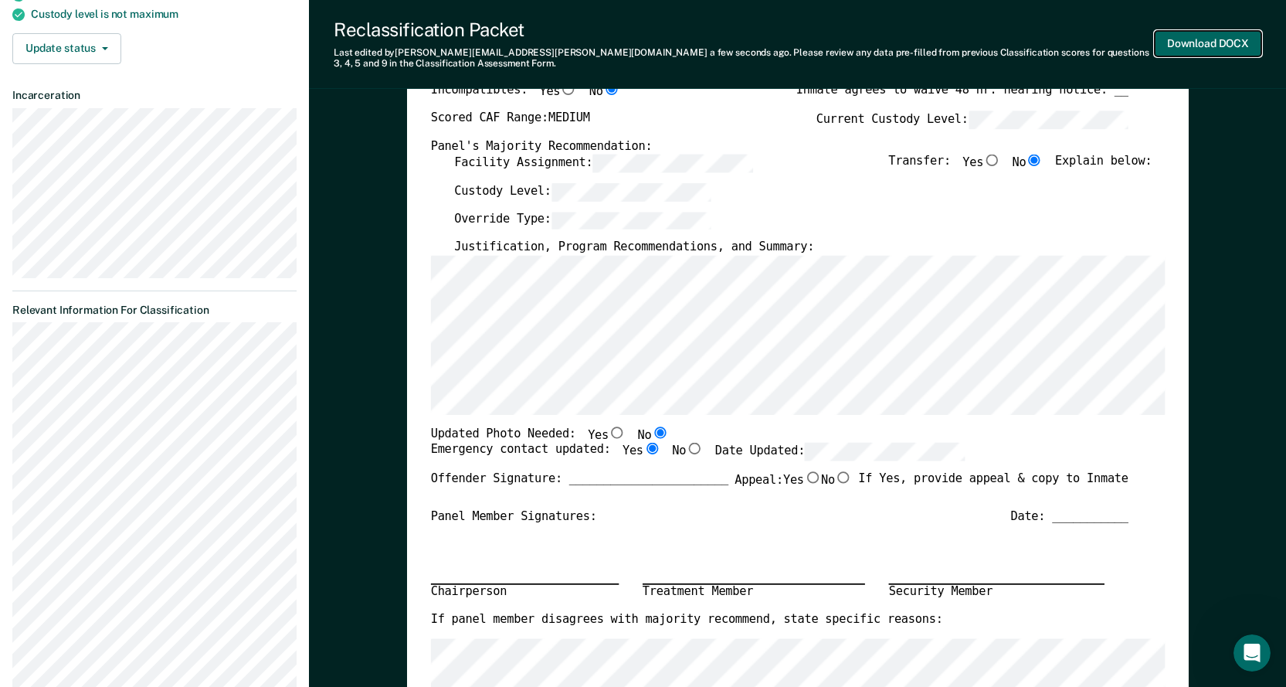
click at [1184, 45] on button "Download DOCX" at bounding box center [1208, 43] width 107 height 25
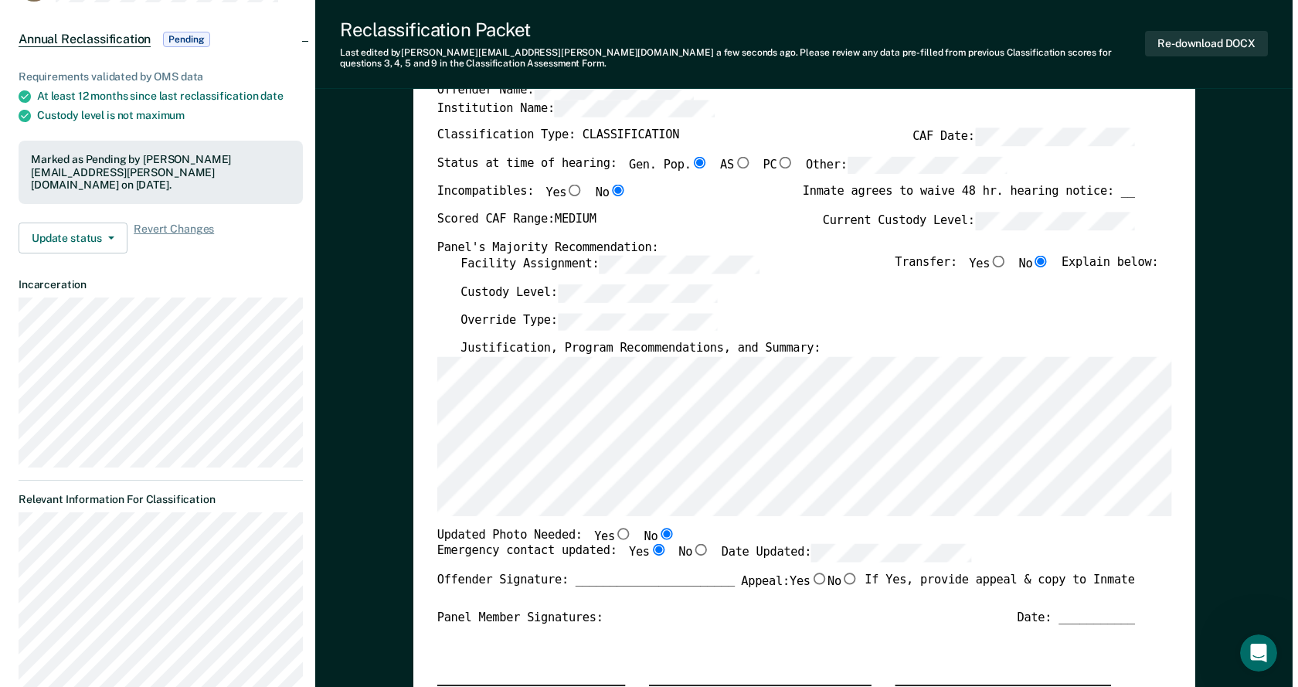
scroll to position [0, 0]
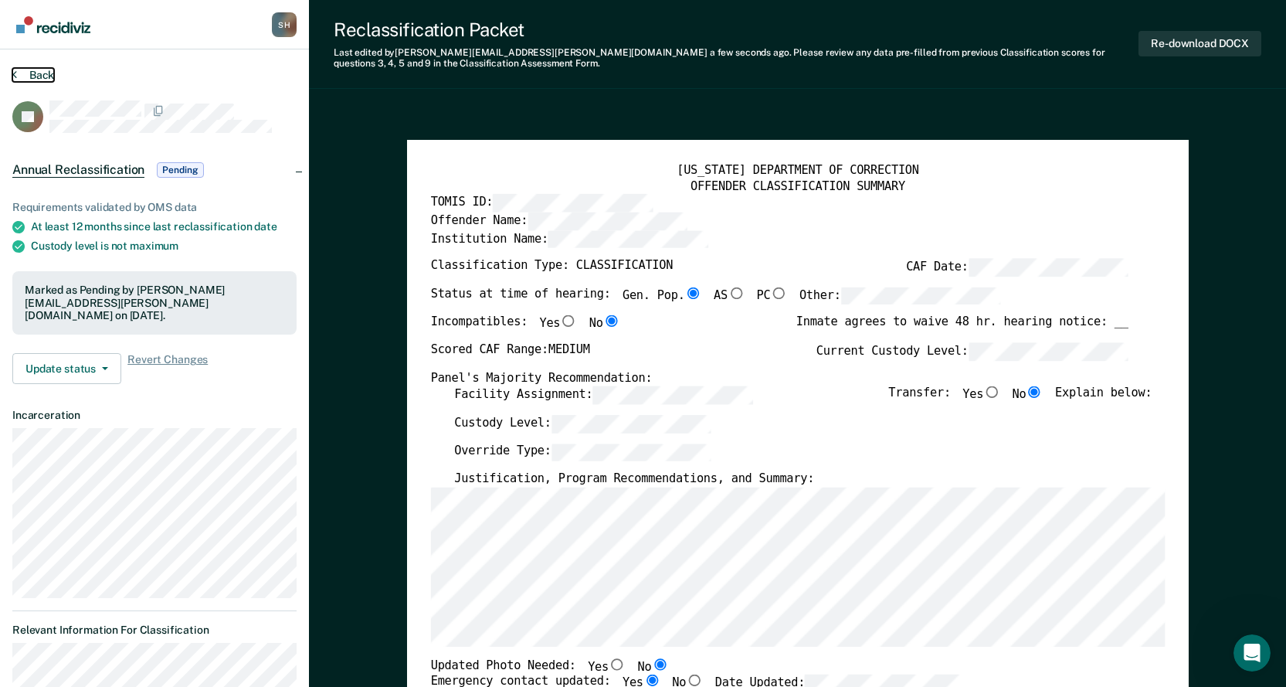
click at [19, 73] on button "Back" at bounding box center [33, 75] width 42 height 14
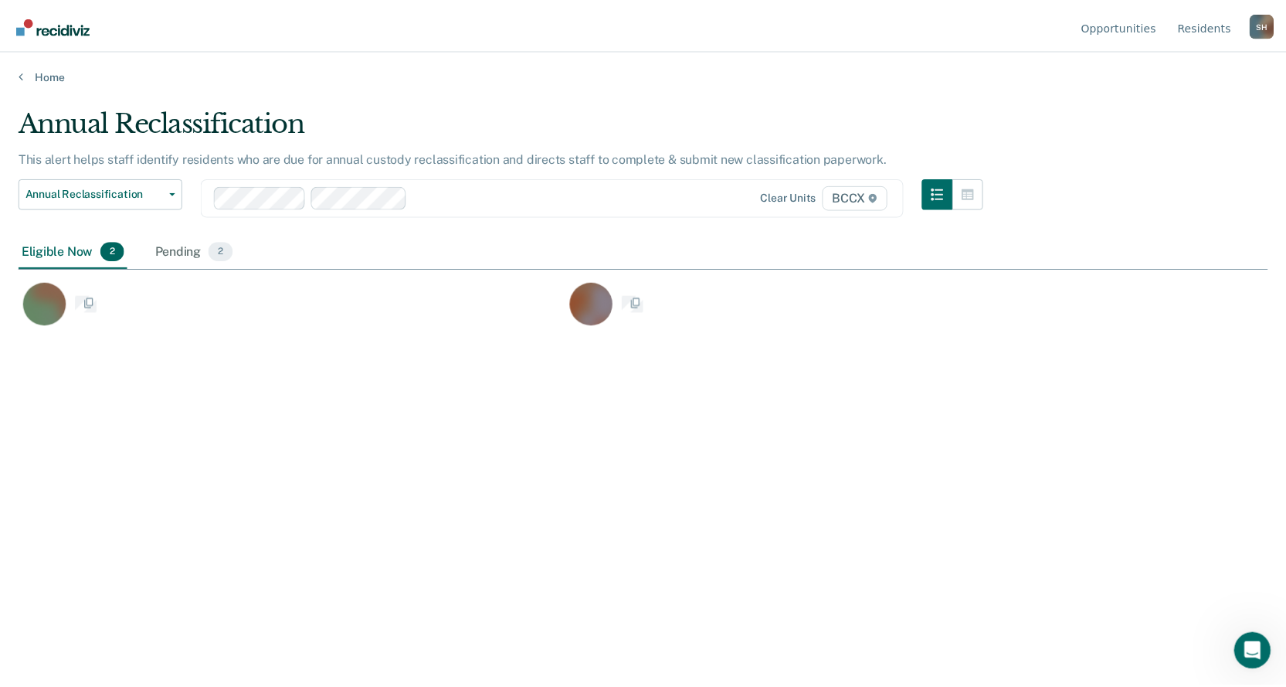
scroll to position [453, 1249]
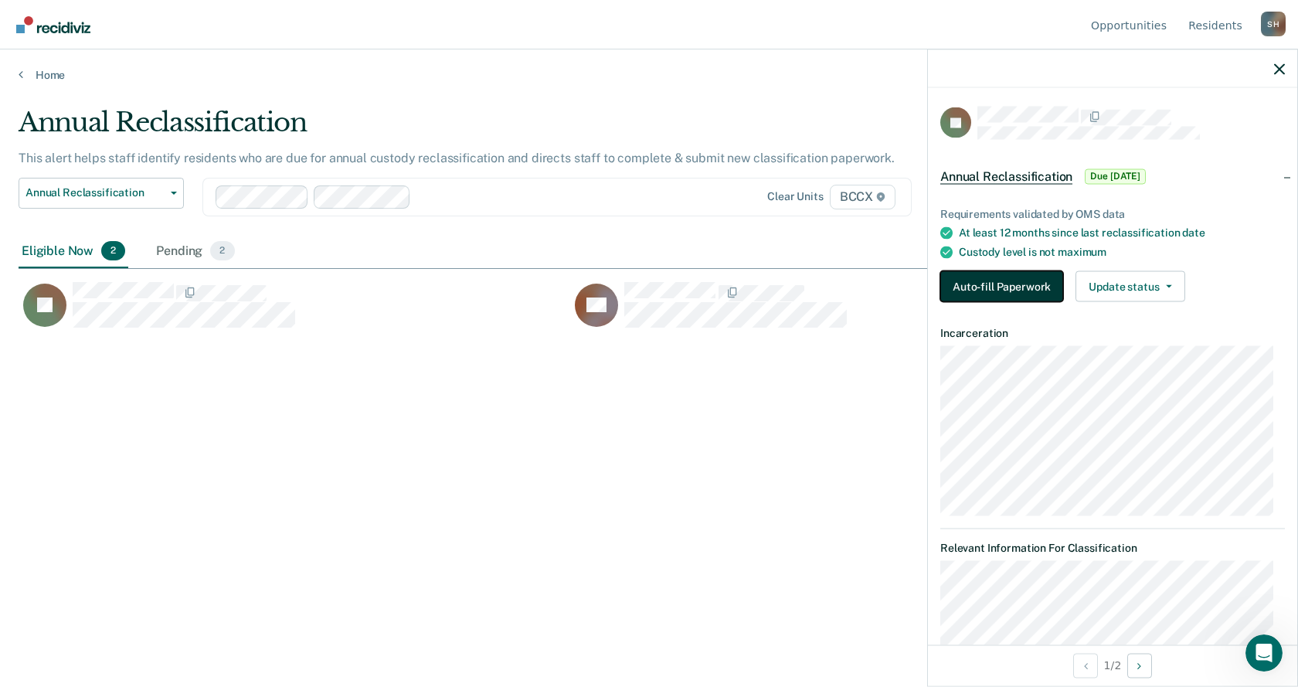
click at [988, 280] on button "Auto-fill Paperwork" at bounding box center [1001, 286] width 123 height 31
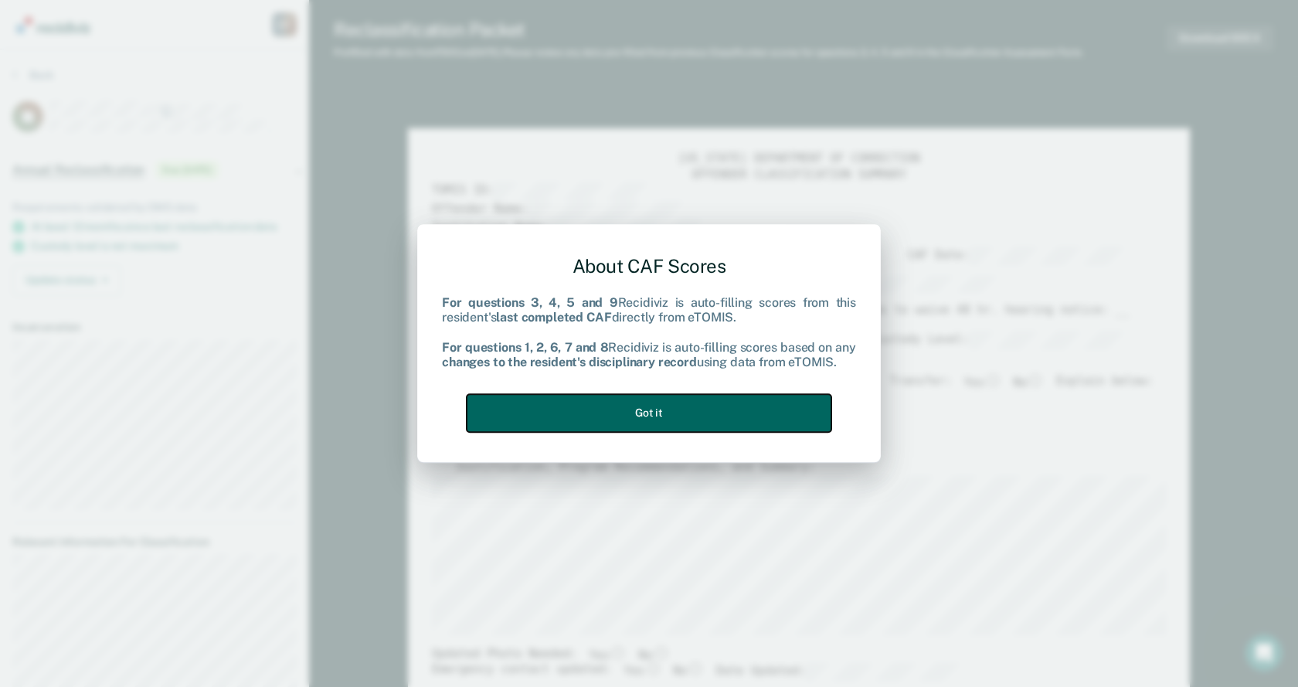
click at [735, 402] on button "Got it" at bounding box center [649, 413] width 365 height 38
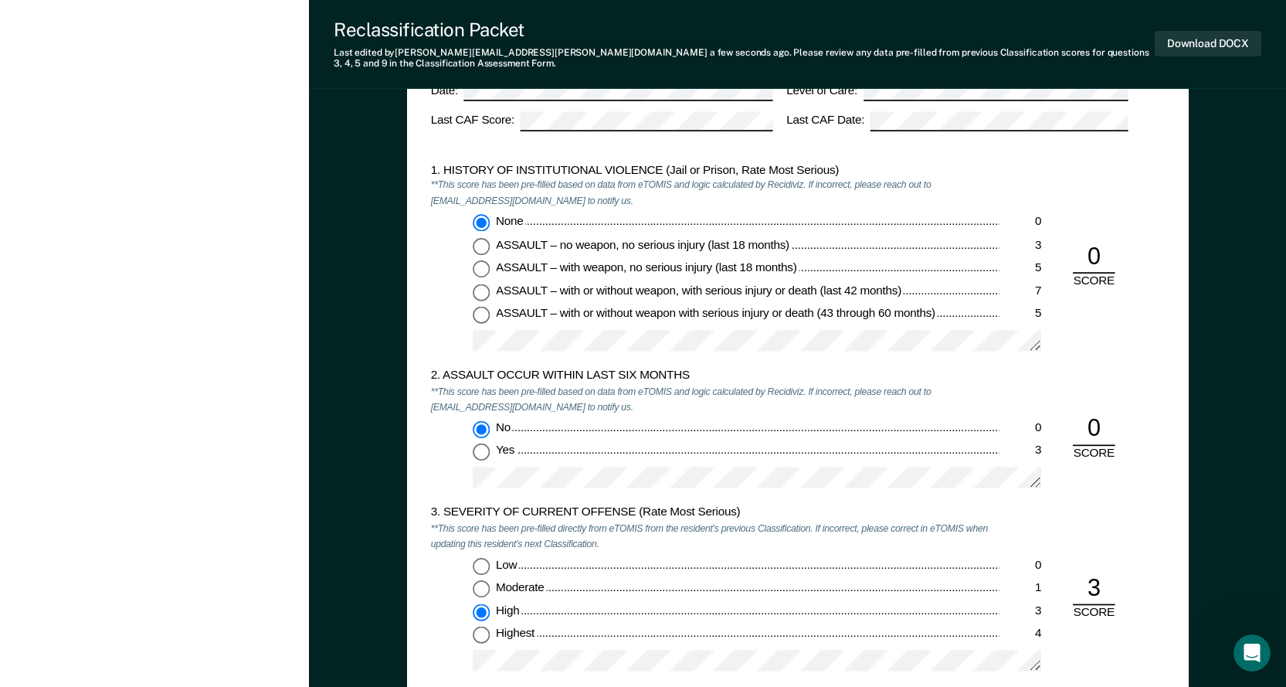
scroll to position [1313, 0]
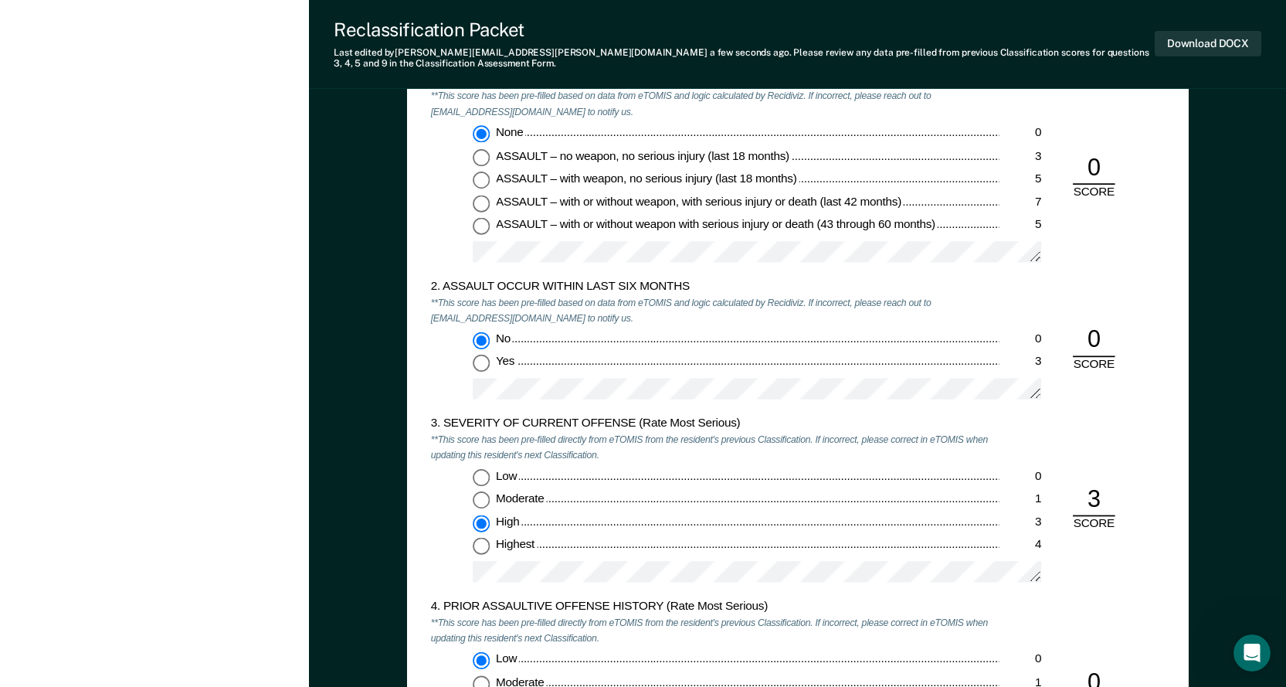
click at [1082, 572] on div "3. SEVERITY OF CURRENT OFFENSE (Rate Most Serious) **This score has been pre-fi…" at bounding box center [797, 507] width 735 height 183
click at [1105, 623] on div "4. PRIOR ASSAULTIVE OFFENSE HISTORY (Rate Most Serious) **This score has been p…" at bounding box center [797, 690] width 735 height 183
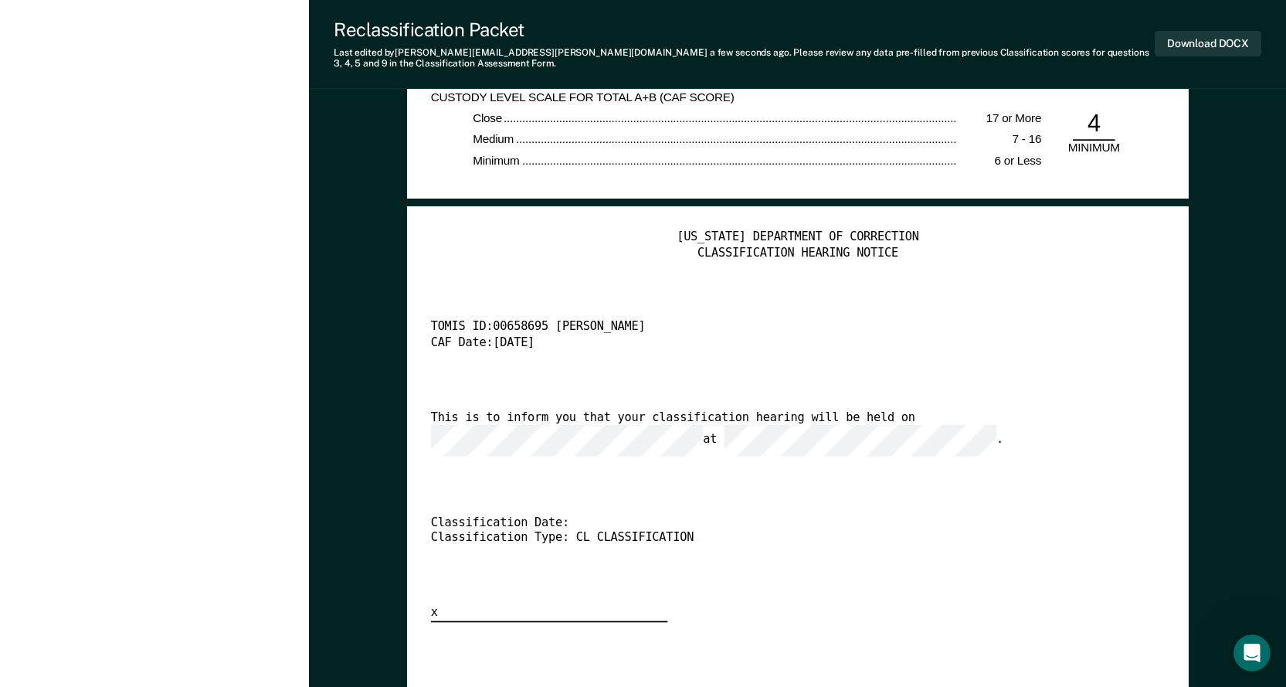
scroll to position [3167, 0]
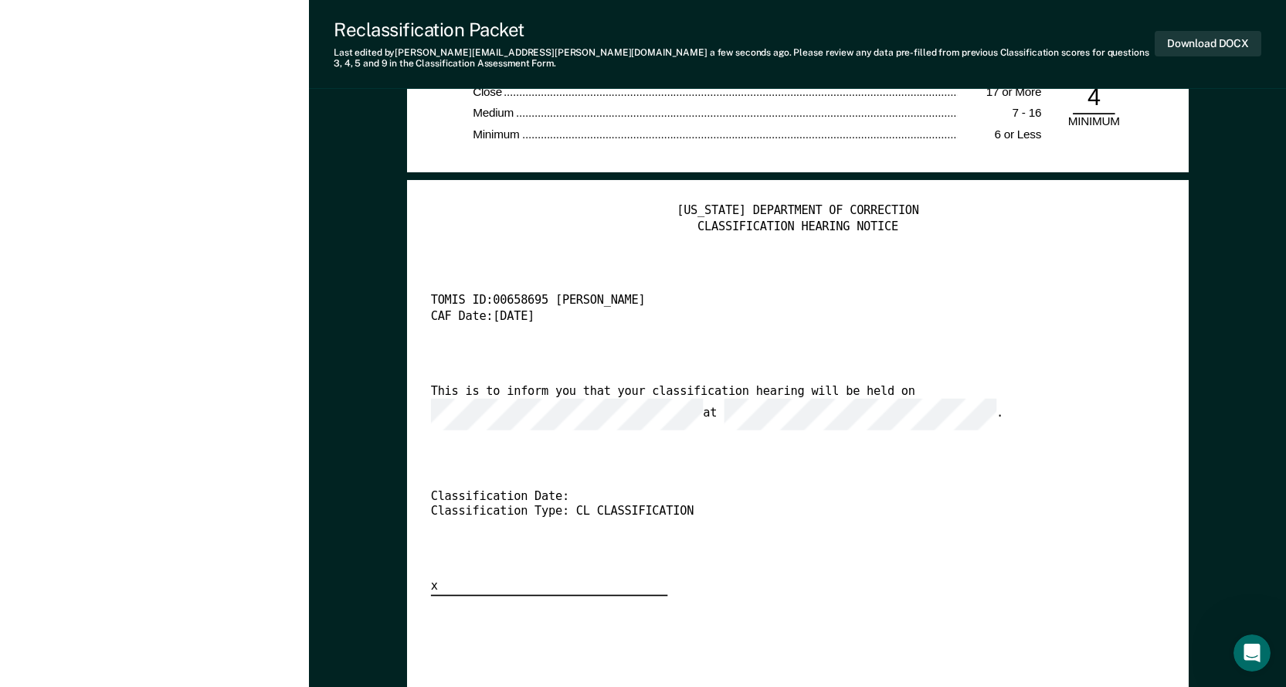
click at [888, 460] on div "[US_STATE] DEPARTMENT OF CORRECTION CLASSIFICATION HEARING NOTICE TOMIS ID: 006…" at bounding box center [797, 400] width 735 height 392
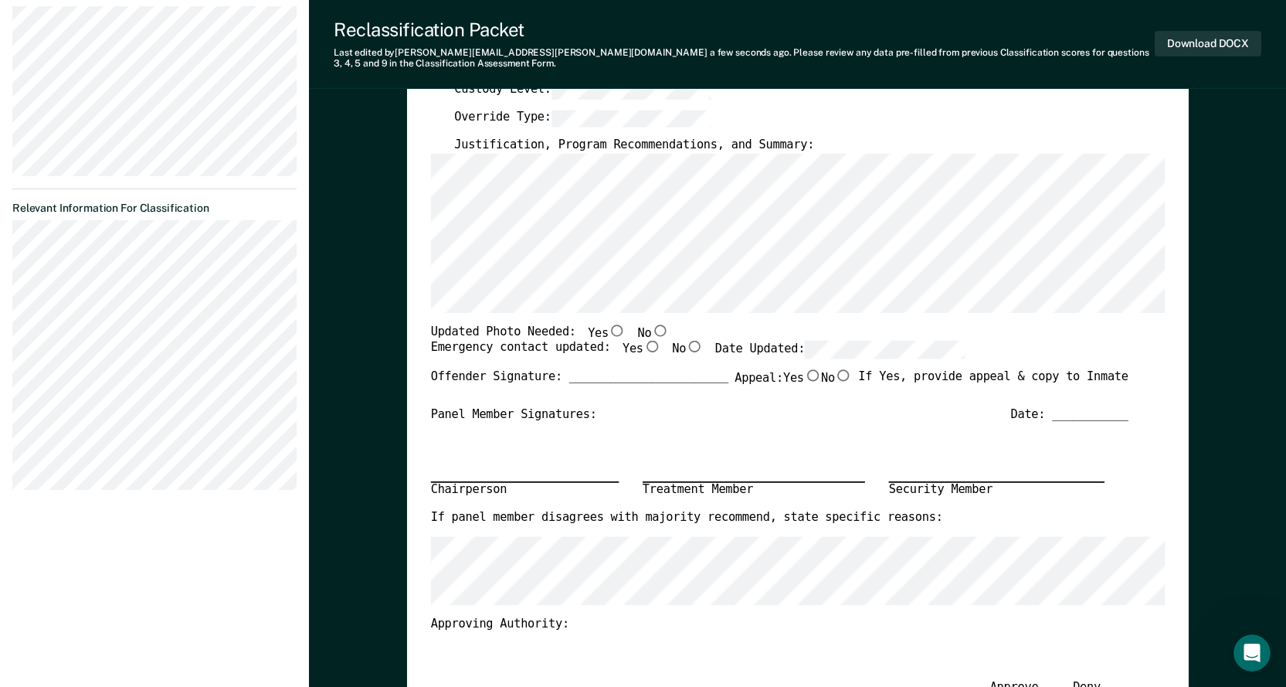
scroll to position [309, 0]
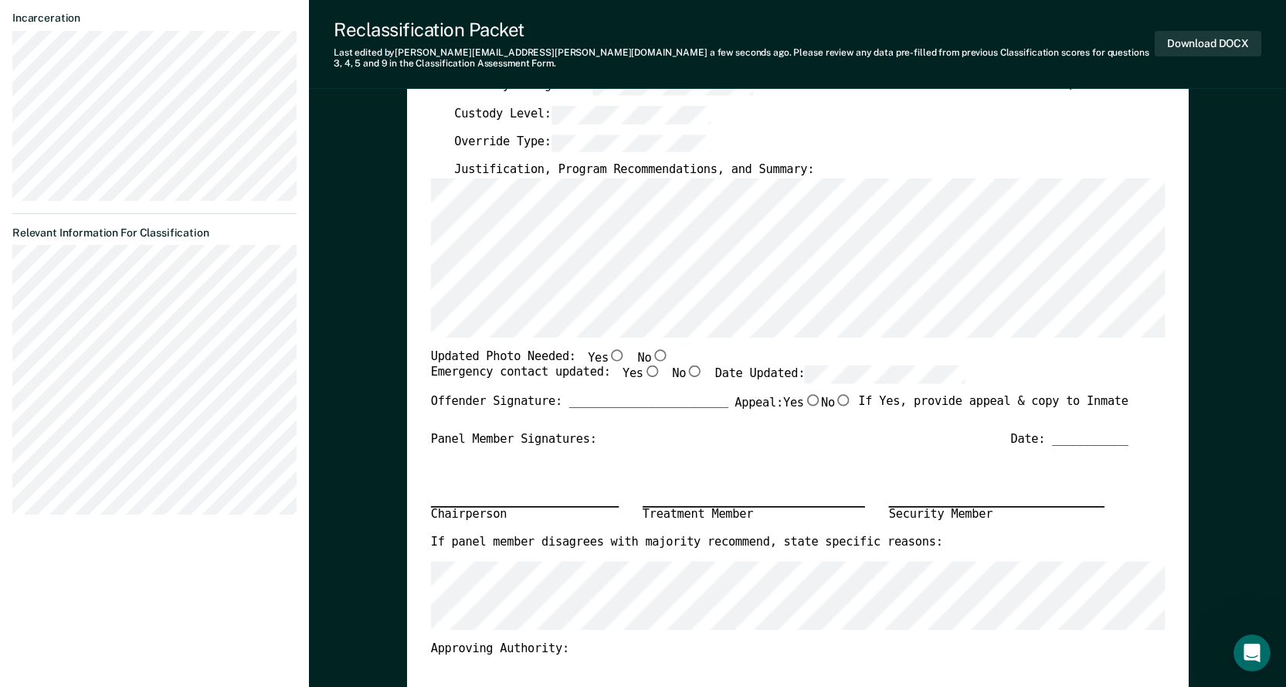
click at [864, 167] on div "Justification, Program Recommendations, and Summary:" at bounding box center [803, 169] width 698 height 15
click at [651, 353] on input "No" at bounding box center [659, 354] width 17 height 12
type textarea "x"
radio input "true"
click at [643, 372] on input "Yes" at bounding box center [651, 371] width 17 height 12
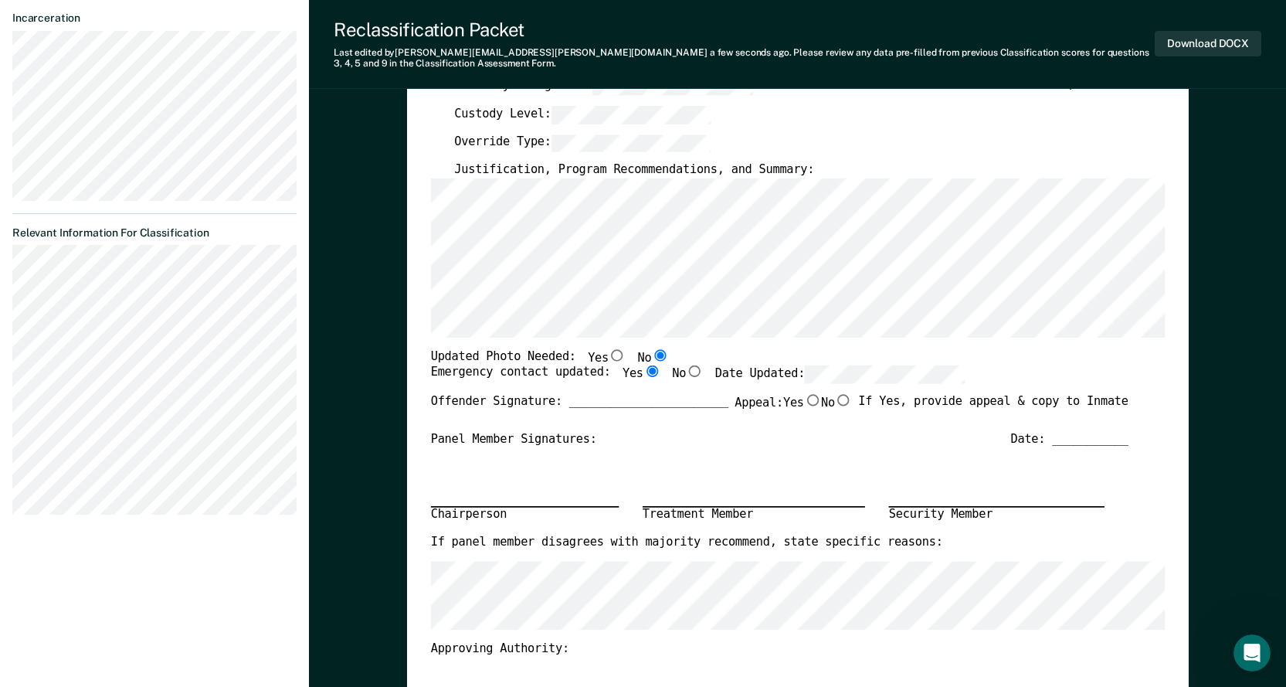
type textarea "x"
radio input "true"
click at [1068, 381] on div "Emergency contact updated: Yes No Date Updated:" at bounding box center [779, 379] width 698 height 29
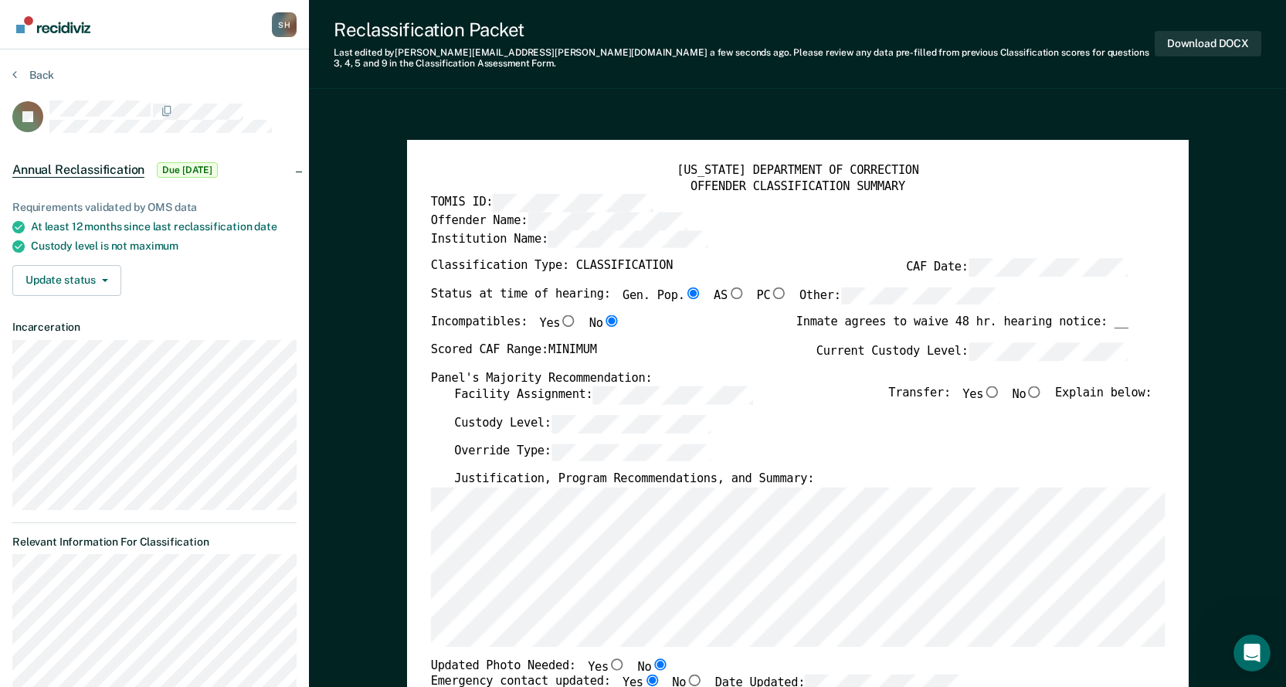
click at [1041, 393] on input "No" at bounding box center [1034, 392] width 17 height 12
type textarea "x"
radio input "true"
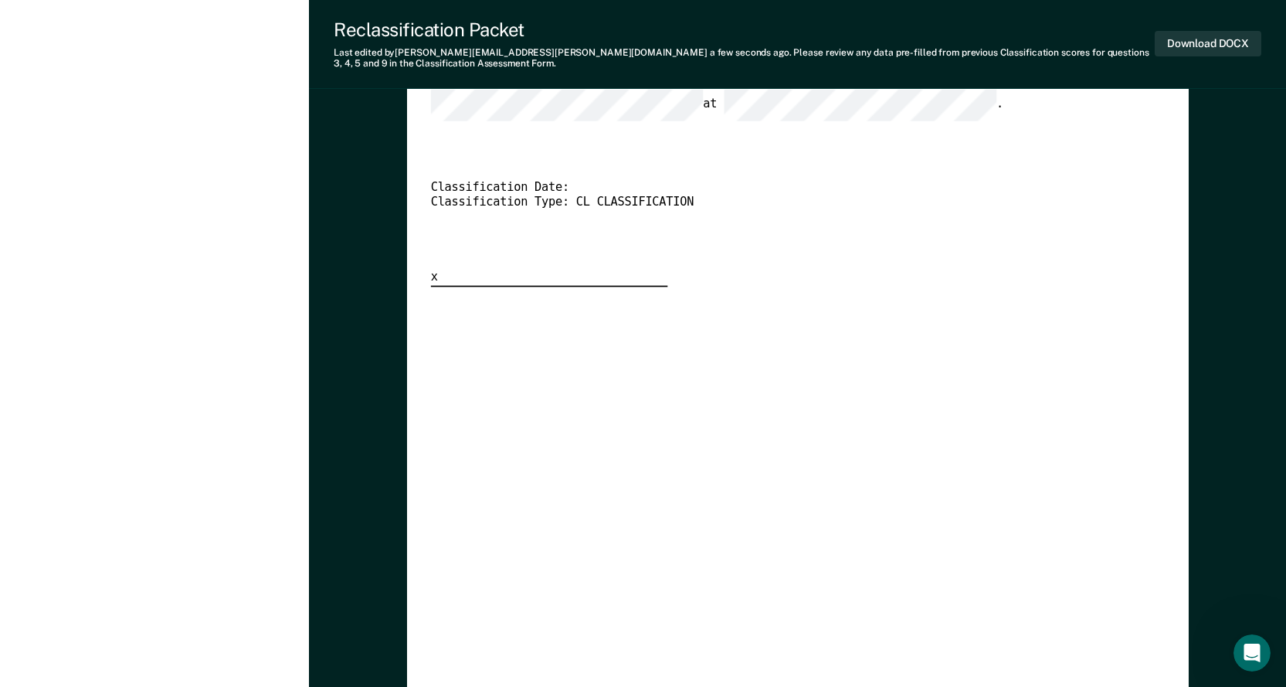
scroll to position [3553, 0]
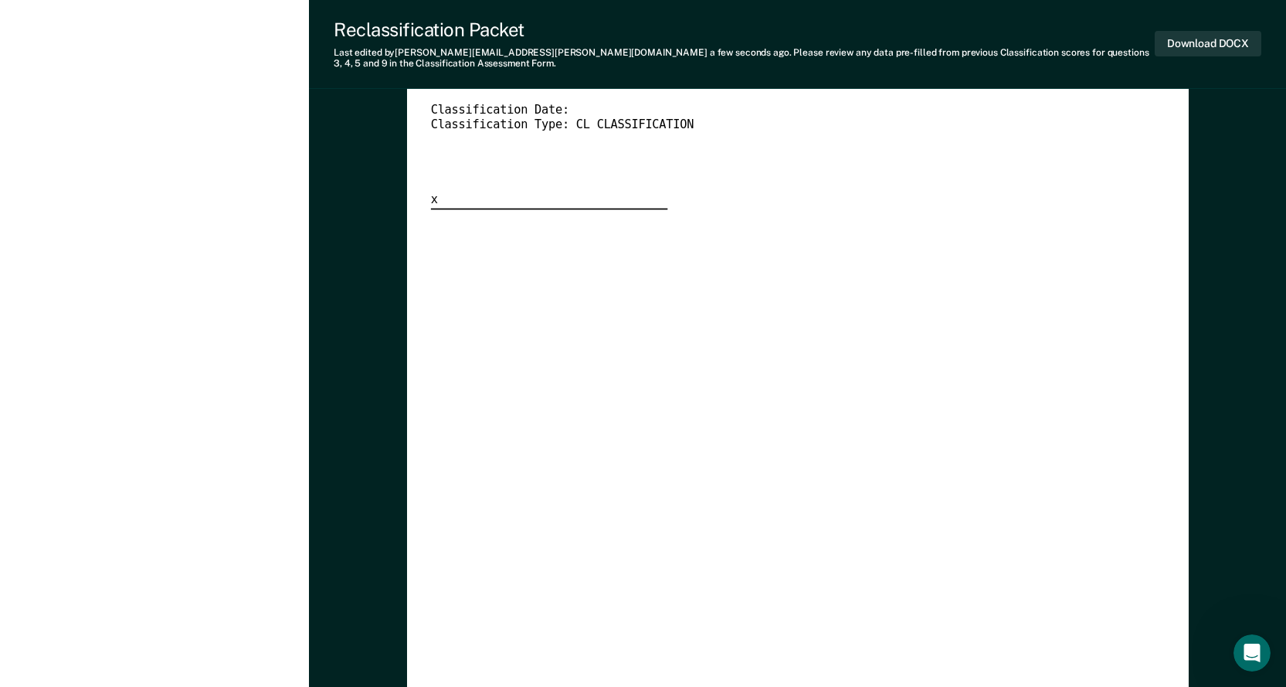
click at [816, 505] on div "[US_STATE] DEPARTMENT OF CORRECTION CLASSIFICATION HEARING NOTICE TOMIS ID: 006…" at bounding box center [797, 303] width 735 height 971
click at [1213, 41] on button "Download DOCX" at bounding box center [1208, 43] width 107 height 25
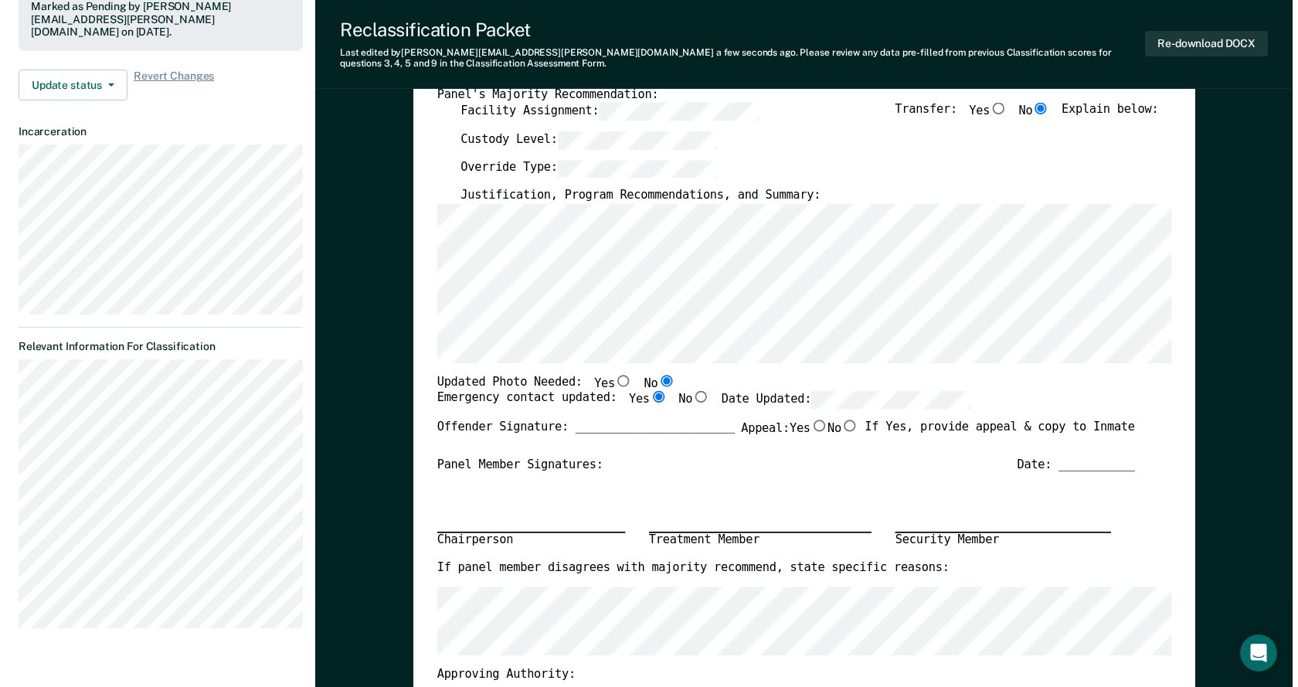
scroll to position [0, 0]
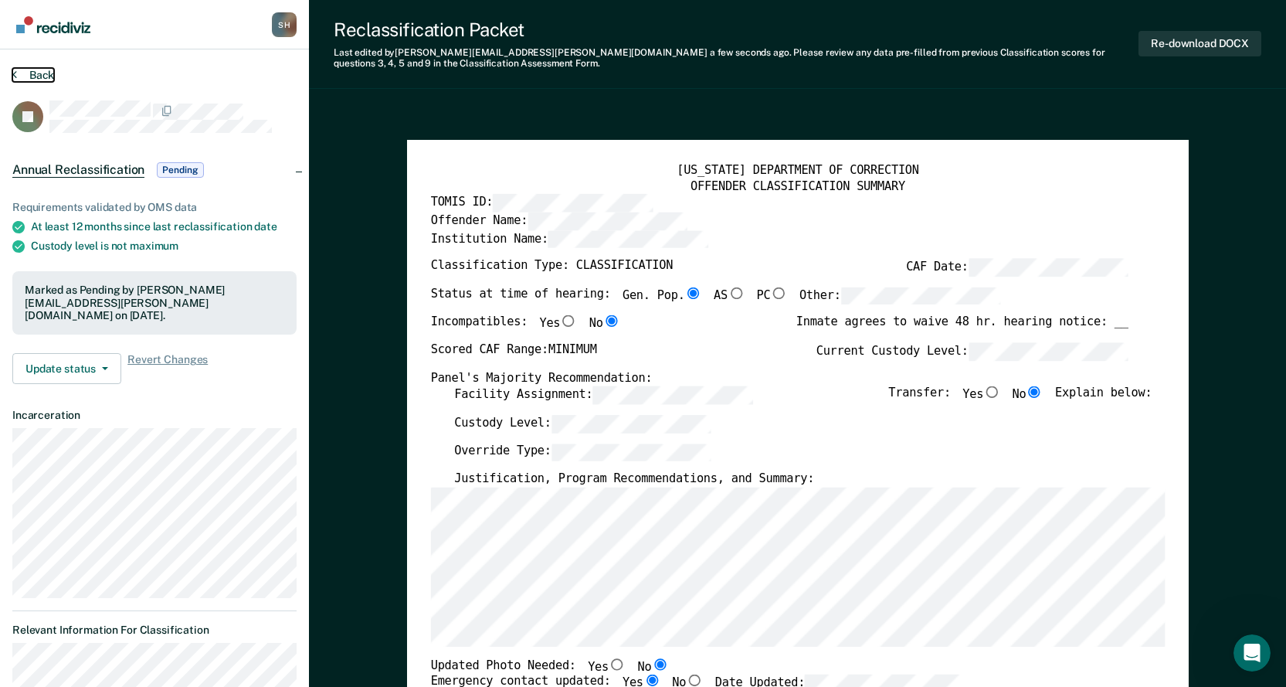
click at [34, 73] on button "Back" at bounding box center [33, 75] width 42 height 14
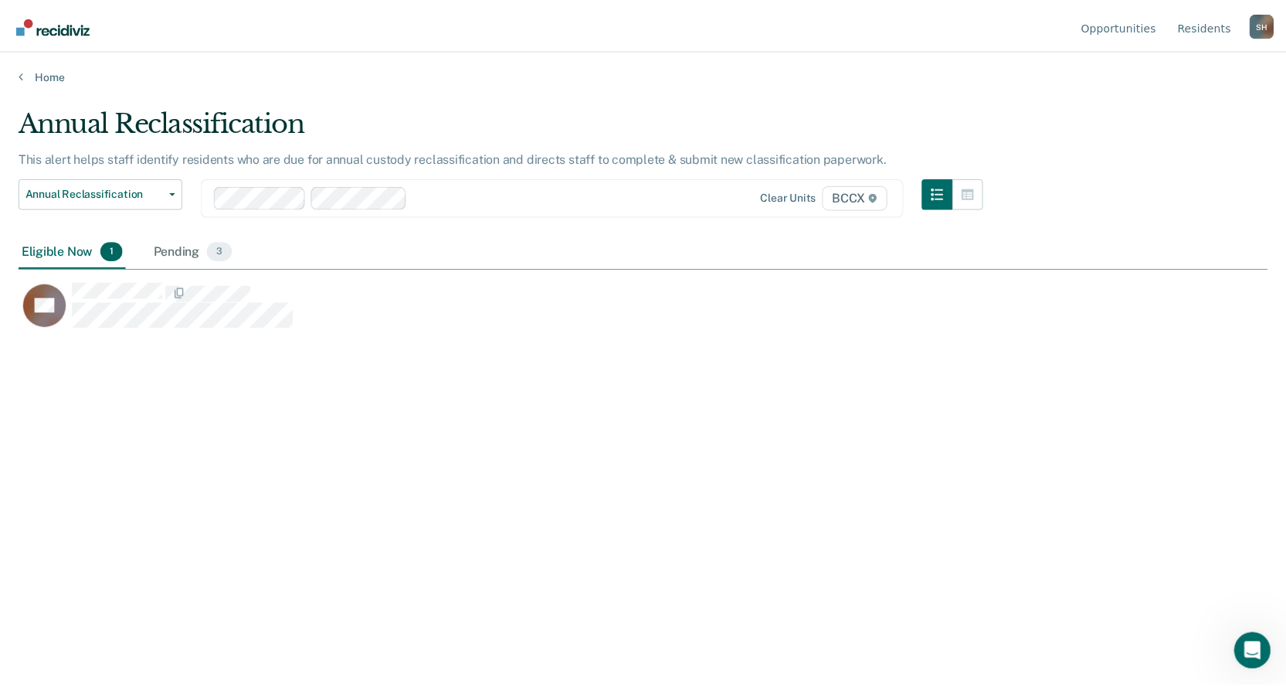
scroll to position [453, 1249]
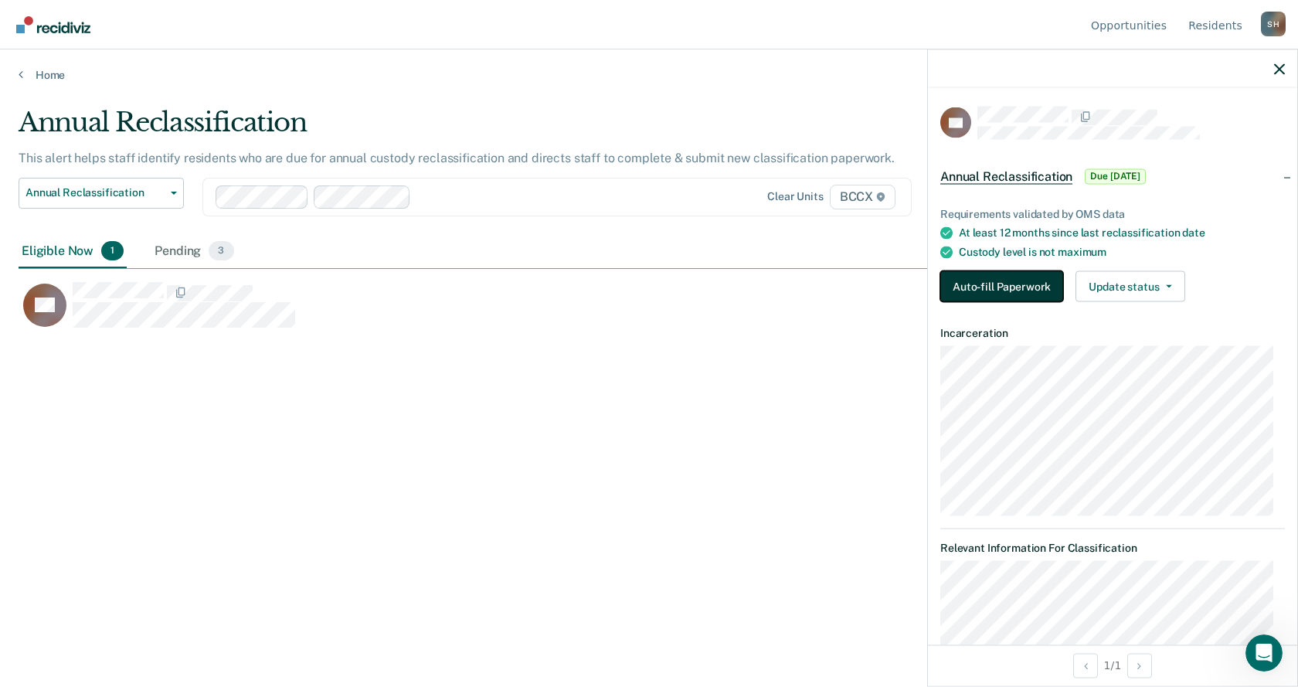
click at [1030, 289] on button "Auto-fill Paperwork" at bounding box center [1001, 286] width 123 height 31
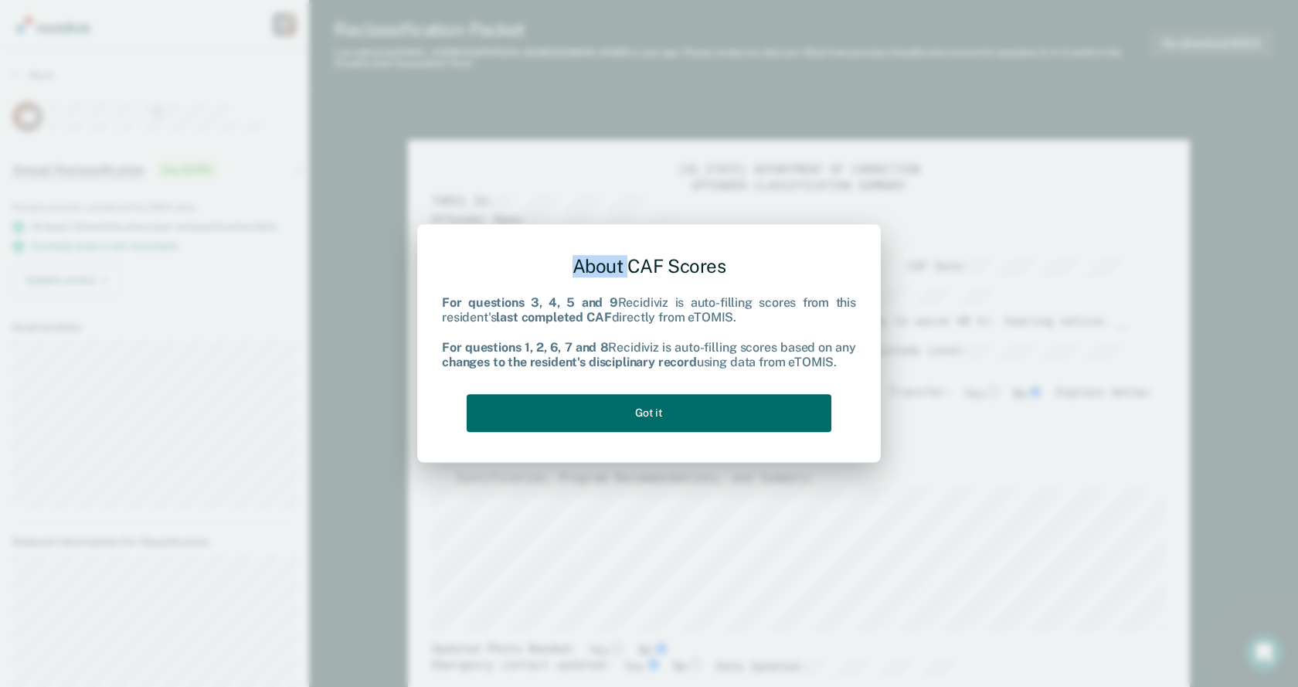
click at [1030, 289] on div "About CAF Scores For questions 3, 4, 5 and 9 Recidiviz is auto-filling scores f…" at bounding box center [649, 343] width 1298 height 687
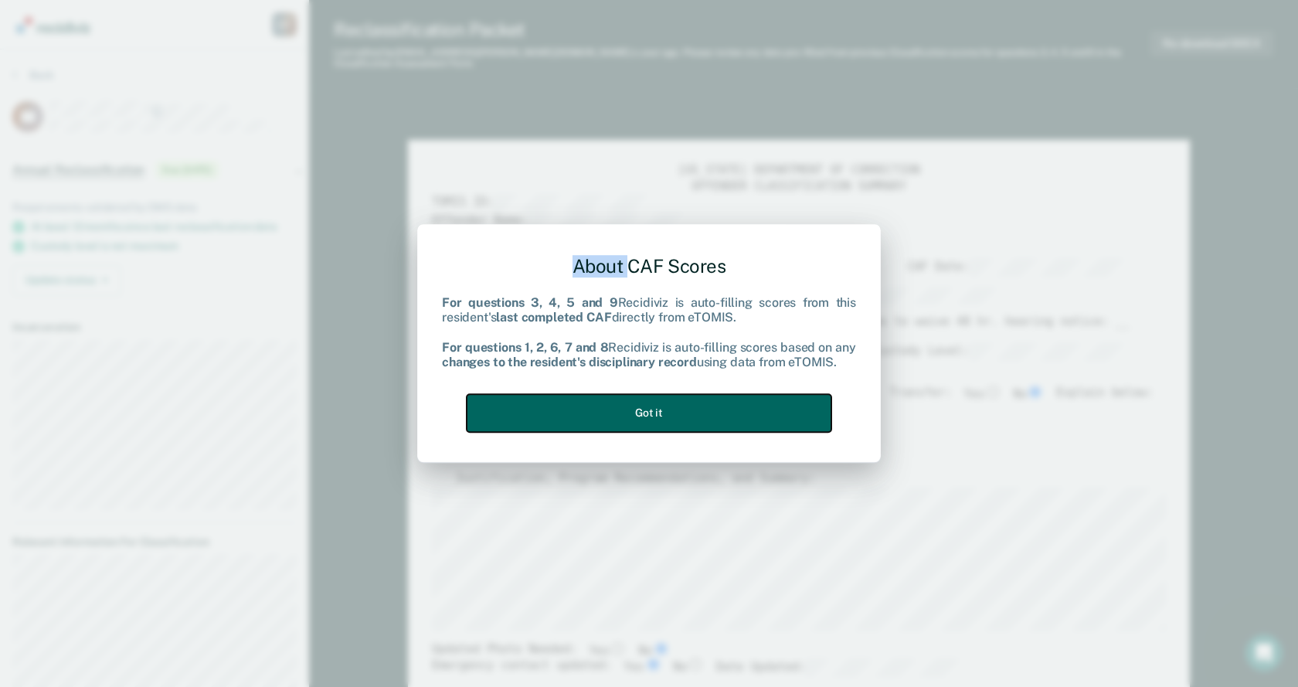
click at [698, 415] on button "Got it" at bounding box center [649, 413] width 365 height 38
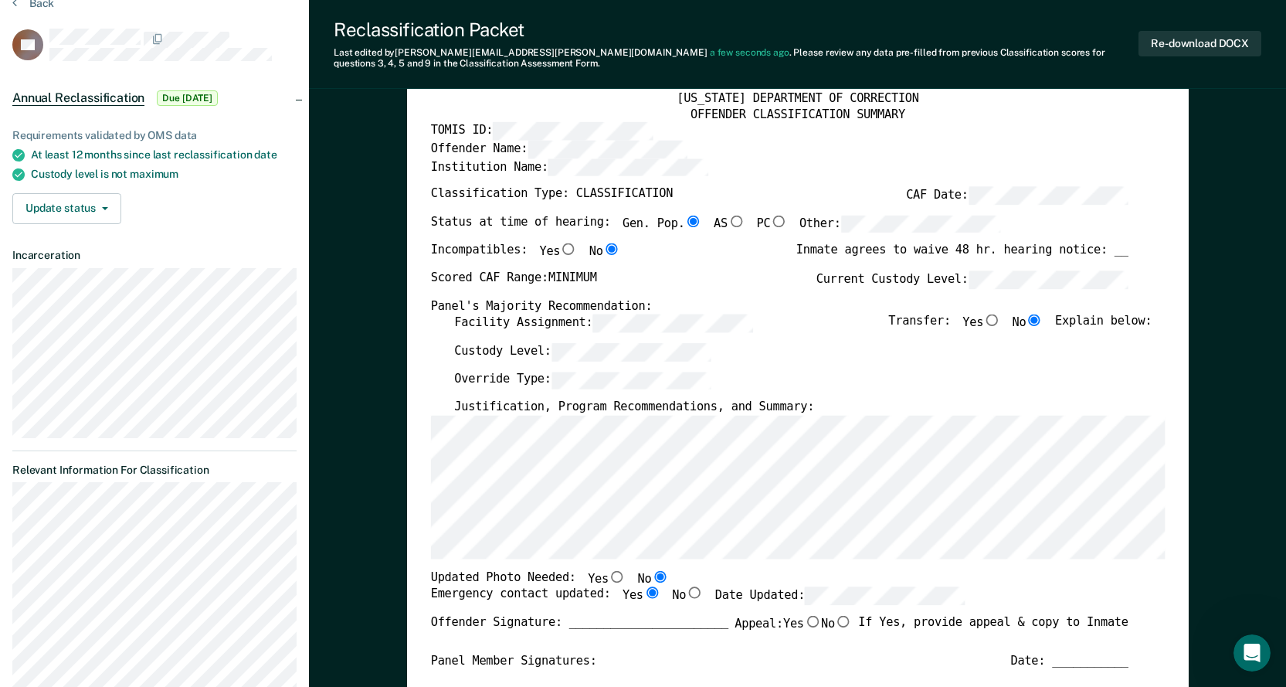
scroll to position [149, 0]
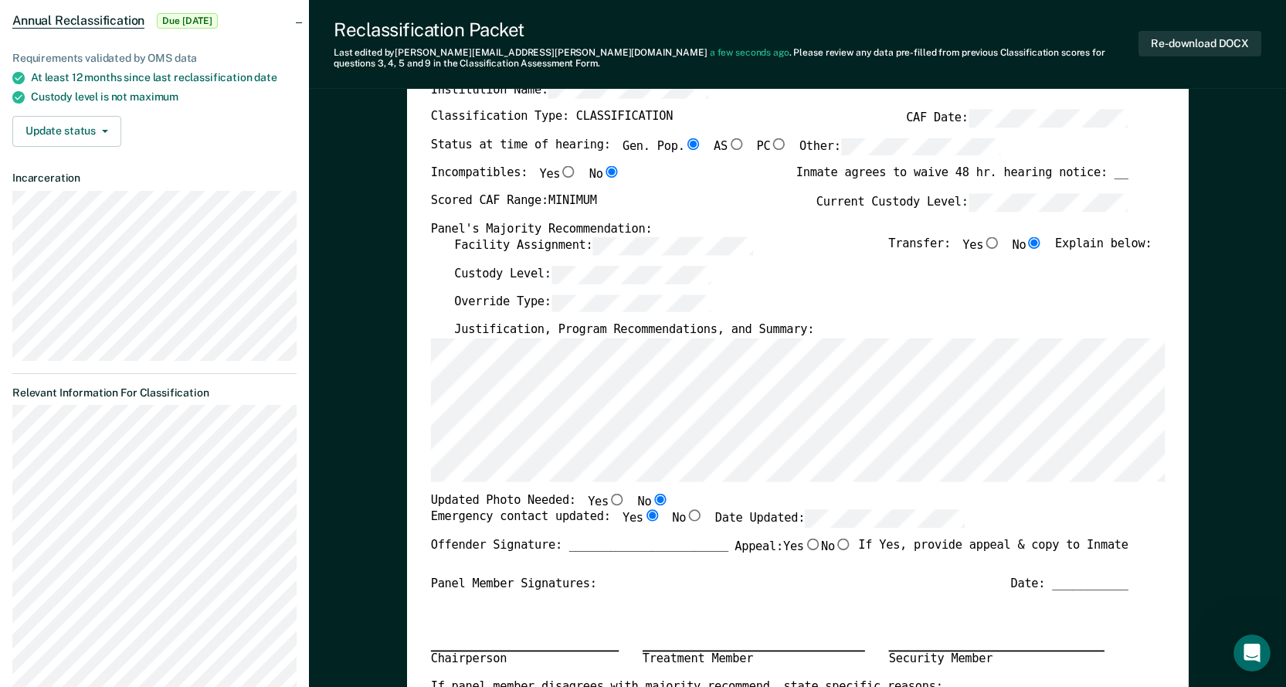
click at [994, 510] on div "Updated Photo Needed: Yes No" at bounding box center [779, 501] width 698 height 17
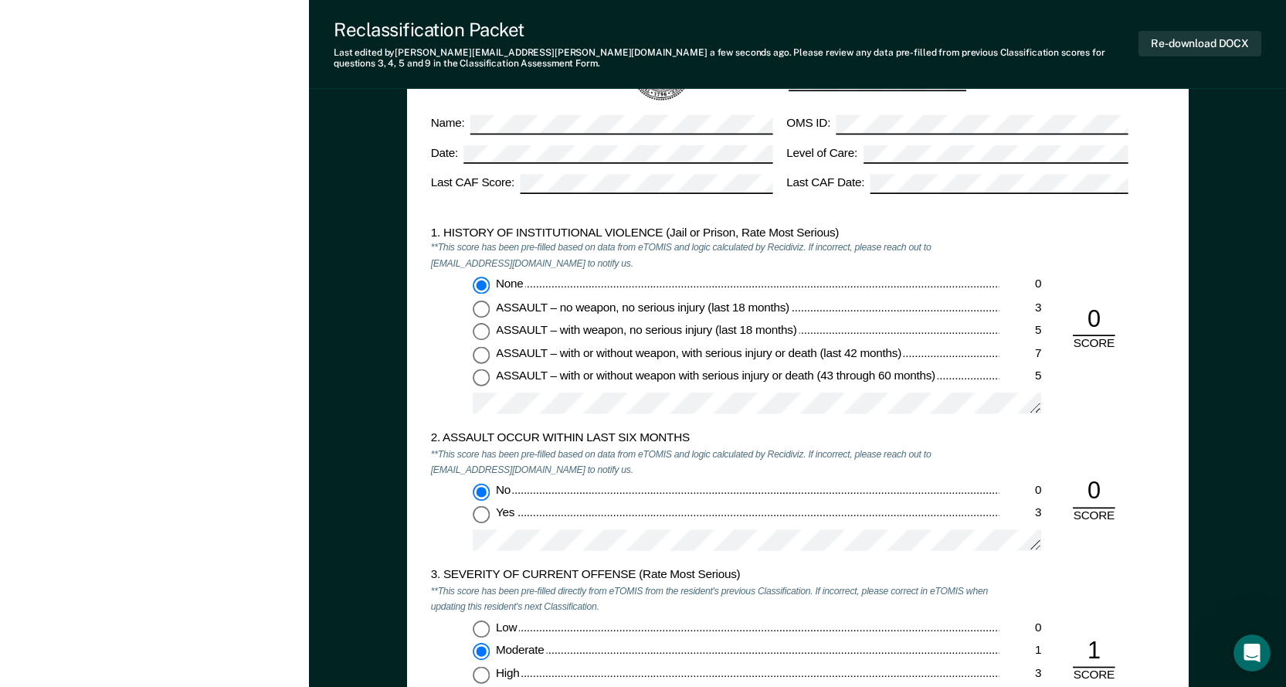
scroll to position [1231, 0]
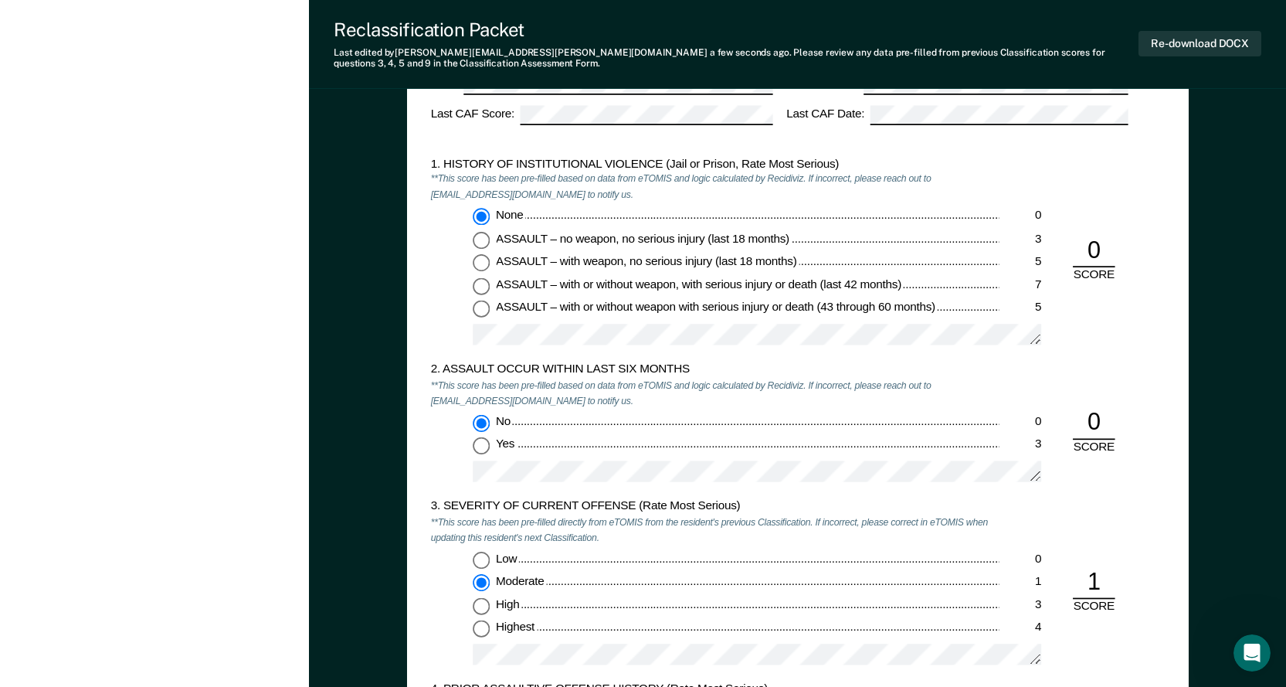
click at [1034, 370] on div "2. ASSAULT OCCUR WITHIN LAST SIX MONTHS **This score has been pre-filled based …" at bounding box center [797, 430] width 735 height 137
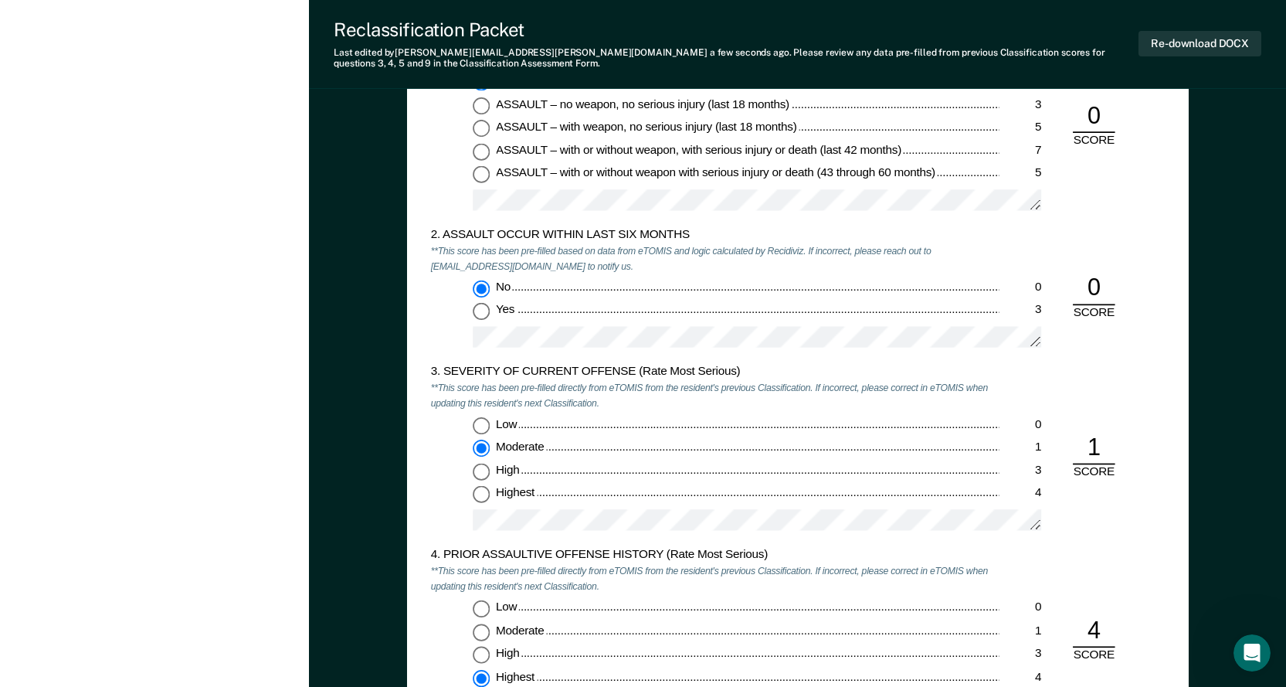
scroll to position [1385, 0]
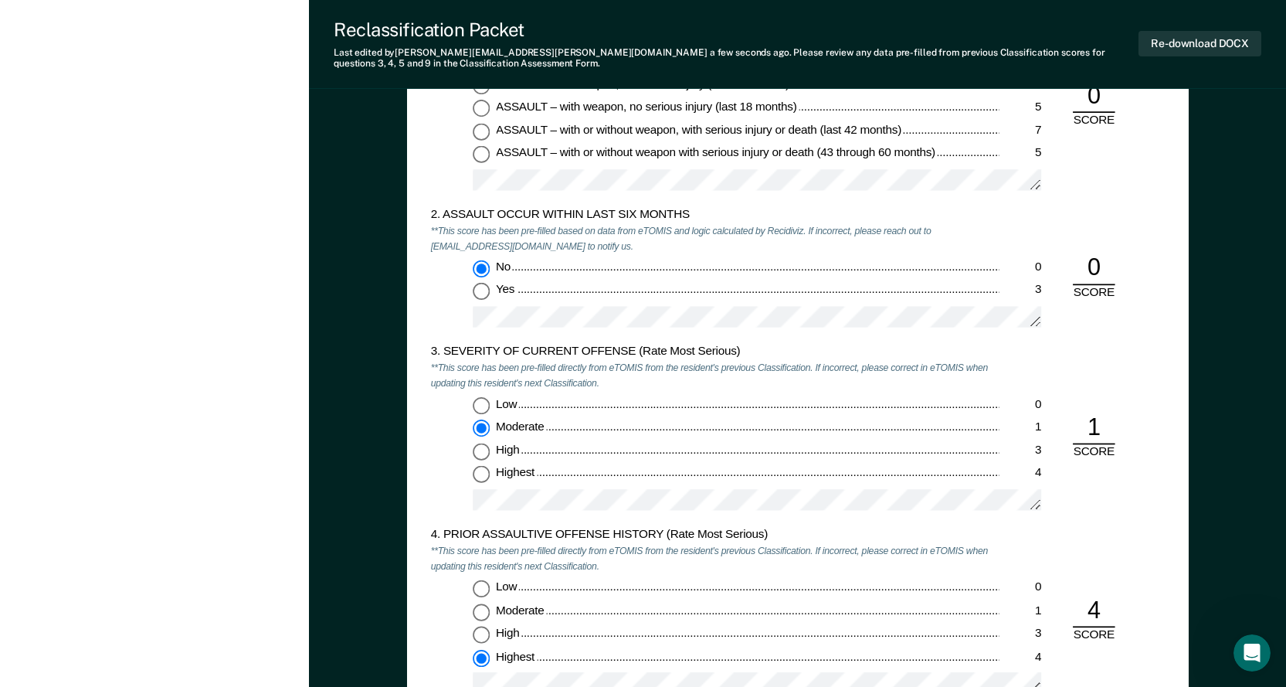
click at [1085, 507] on div "3. SEVERITY OF CURRENT OFFENSE (Rate Most Serious) **This score has been pre-fi…" at bounding box center [797, 436] width 735 height 183
click at [1149, 495] on div "3. SEVERITY OF CURRENT OFFENSE (Rate Most Serious) **This score has been pre-fi…" at bounding box center [797, 436] width 735 height 183
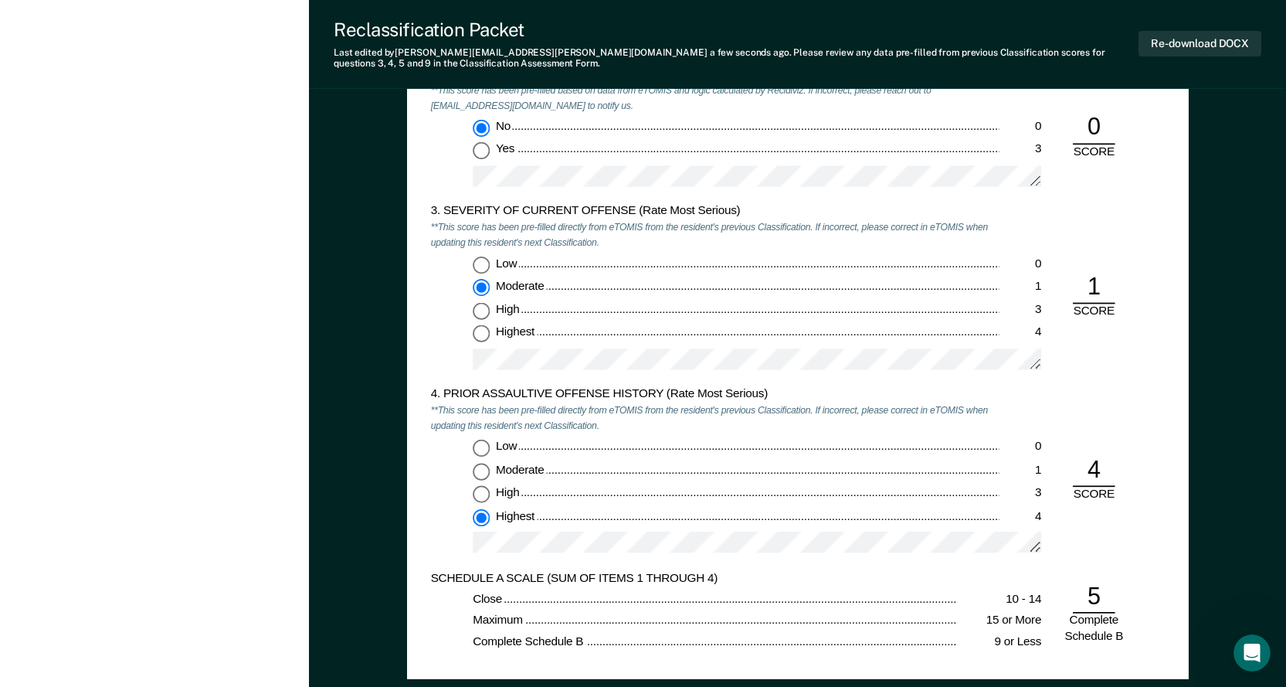
scroll to position [1540, 0]
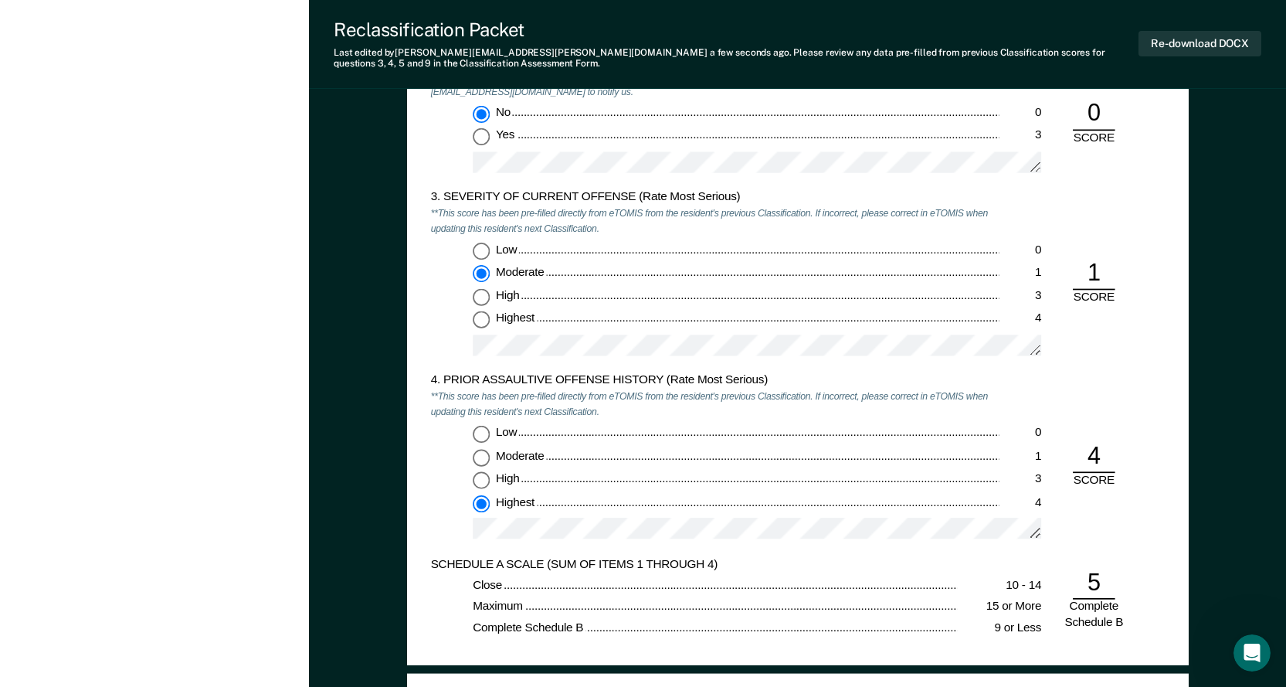
click at [942, 567] on div "SCHEDULE A SCALE (SUM OF ITEMS 1 THROUGH 4)" at bounding box center [714, 563] width 569 height 15
click at [1159, 380] on div "4. PRIOR ASSAULTIVE OFFENSE HISTORY (Rate Most Serious) **This score has been p…" at bounding box center [797, 464] width 735 height 183
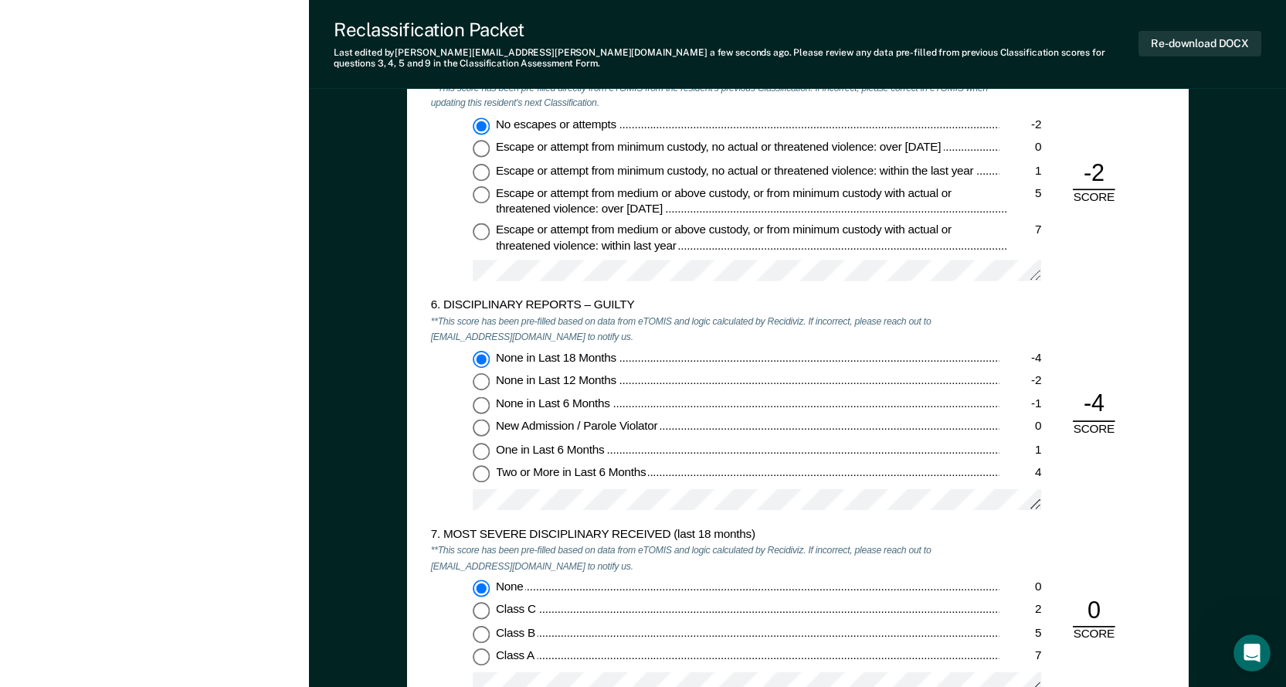
scroll to position [2312, 0]
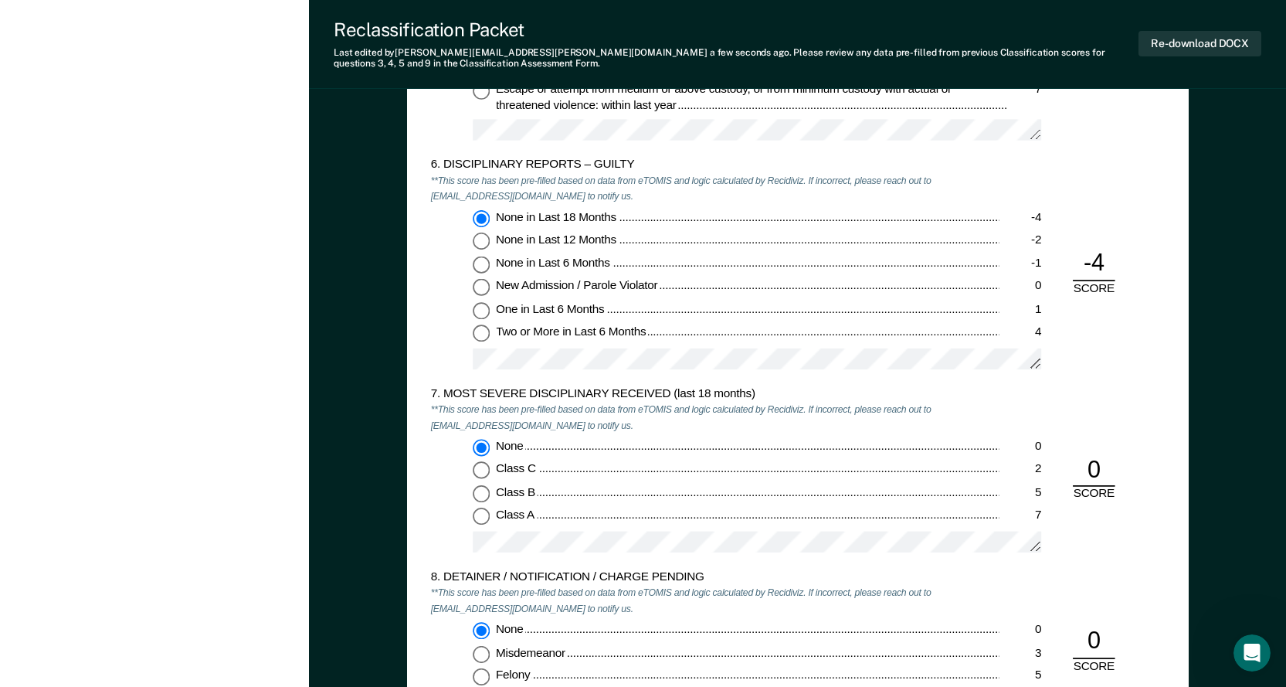
click at [927, 440] on div "None" at bounding box center [747, 446] width 504 height 15
click at [490, 440] on input "None 0" at bounding box center [481, 447] width 17 height 17
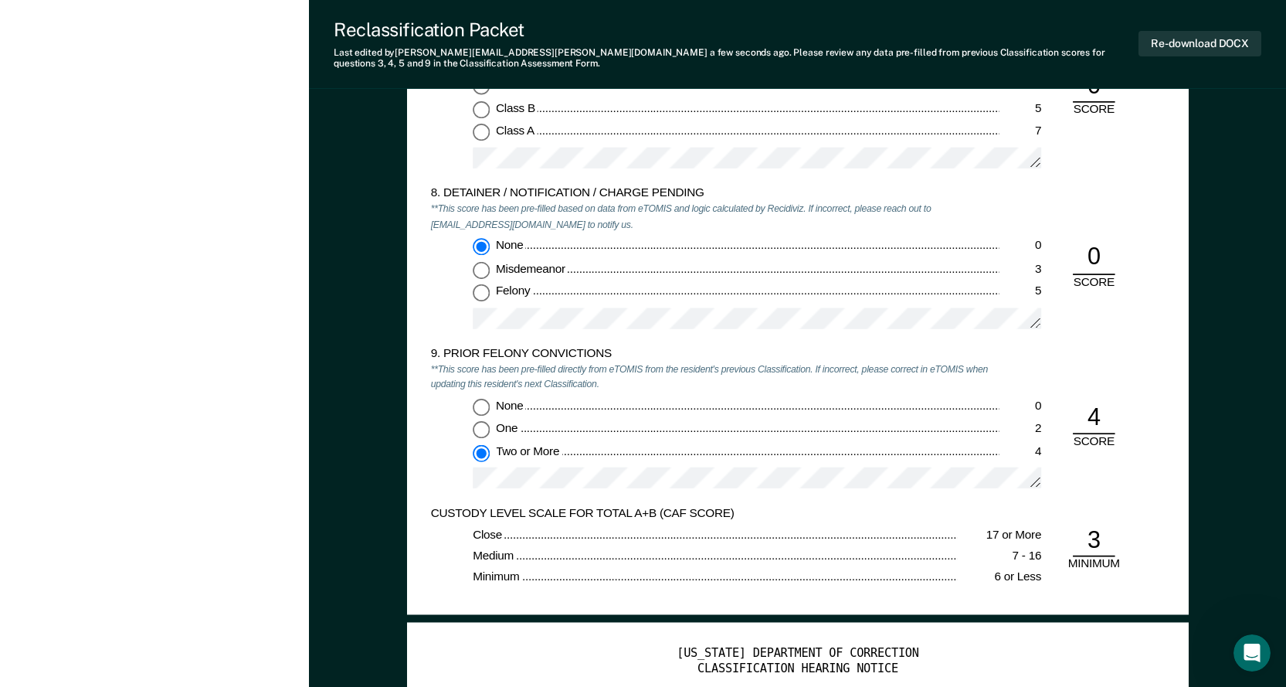
scroll to position [2698, 0]
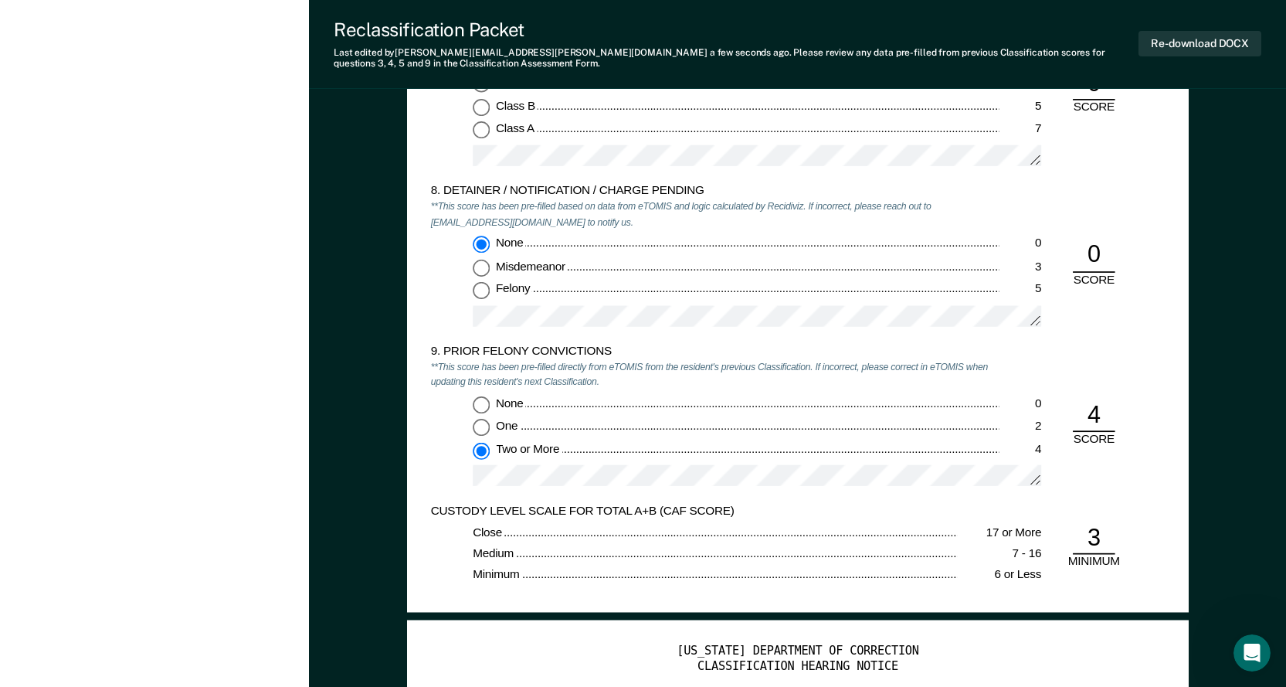
click at [1148, 464] on div "9. PRIOR FELONY CONVICTIONS **This score has been pre-filled directly from eTOM…" at bounding box center [797, 424] width 735 height 160
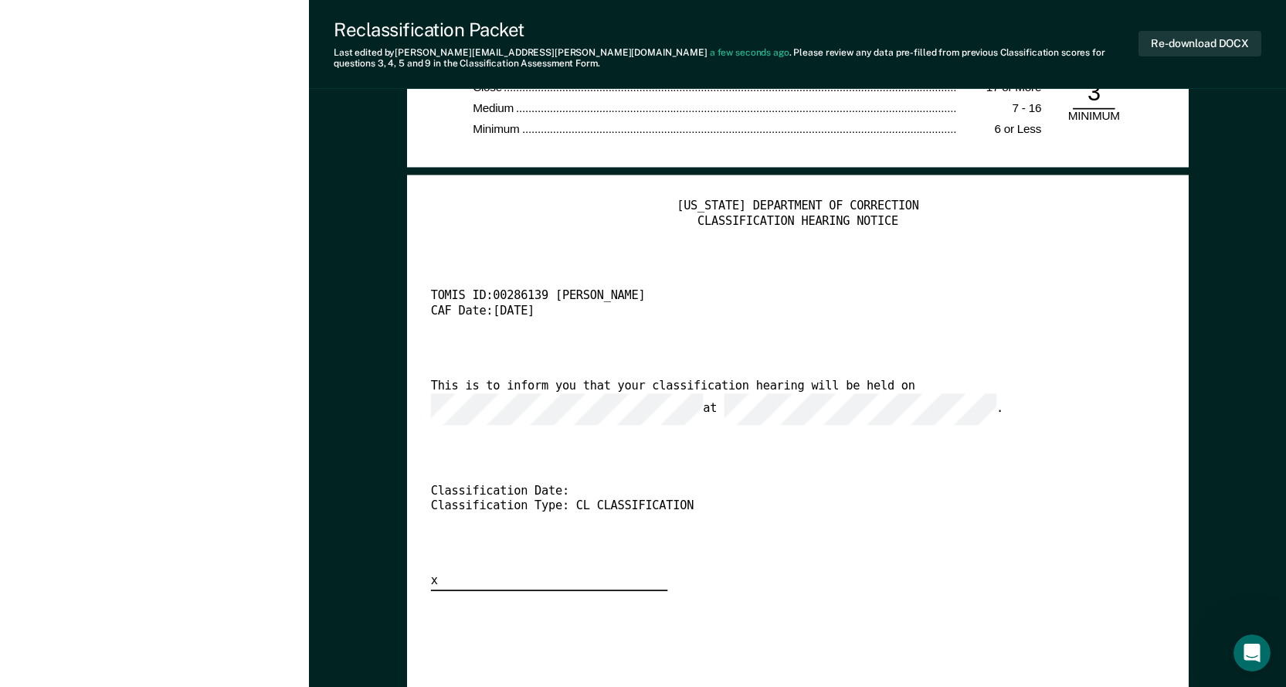
scroll to position [0, 30]
click at [630, 406] on div "This is to inform you that your classification hearing will be held on at ." at bounding box center [779, 402] width 698 height 46
click at [844, 436] on div "[US_STATE] DEPARTMENT OF CORRECTION CLASSIFICATION HEARING NOTICE TOMIS ID: 002…" at bounding box center [797, 395] width 735 height 392
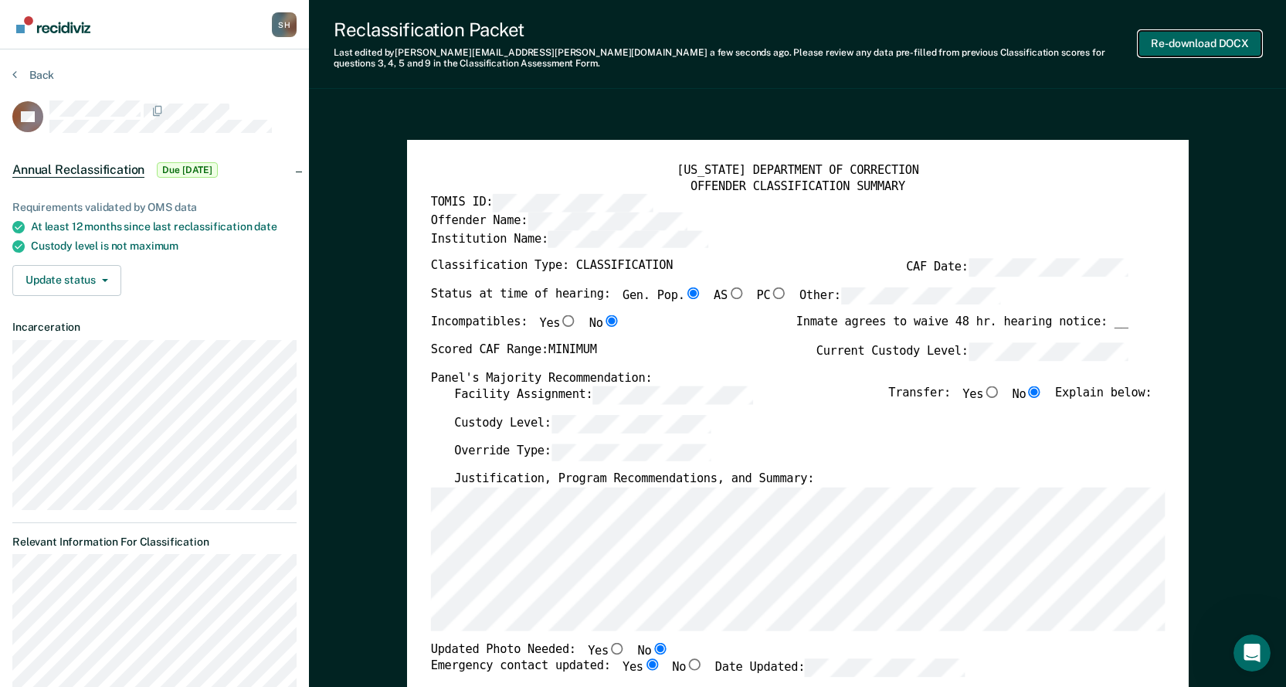
click at [1190, 39] on button "Re-download DOCX" at bounding box center [1200, 43] width 123 height 25
type textarea "x"
